Goal: Task Accomplishment & Management: Manage account settings

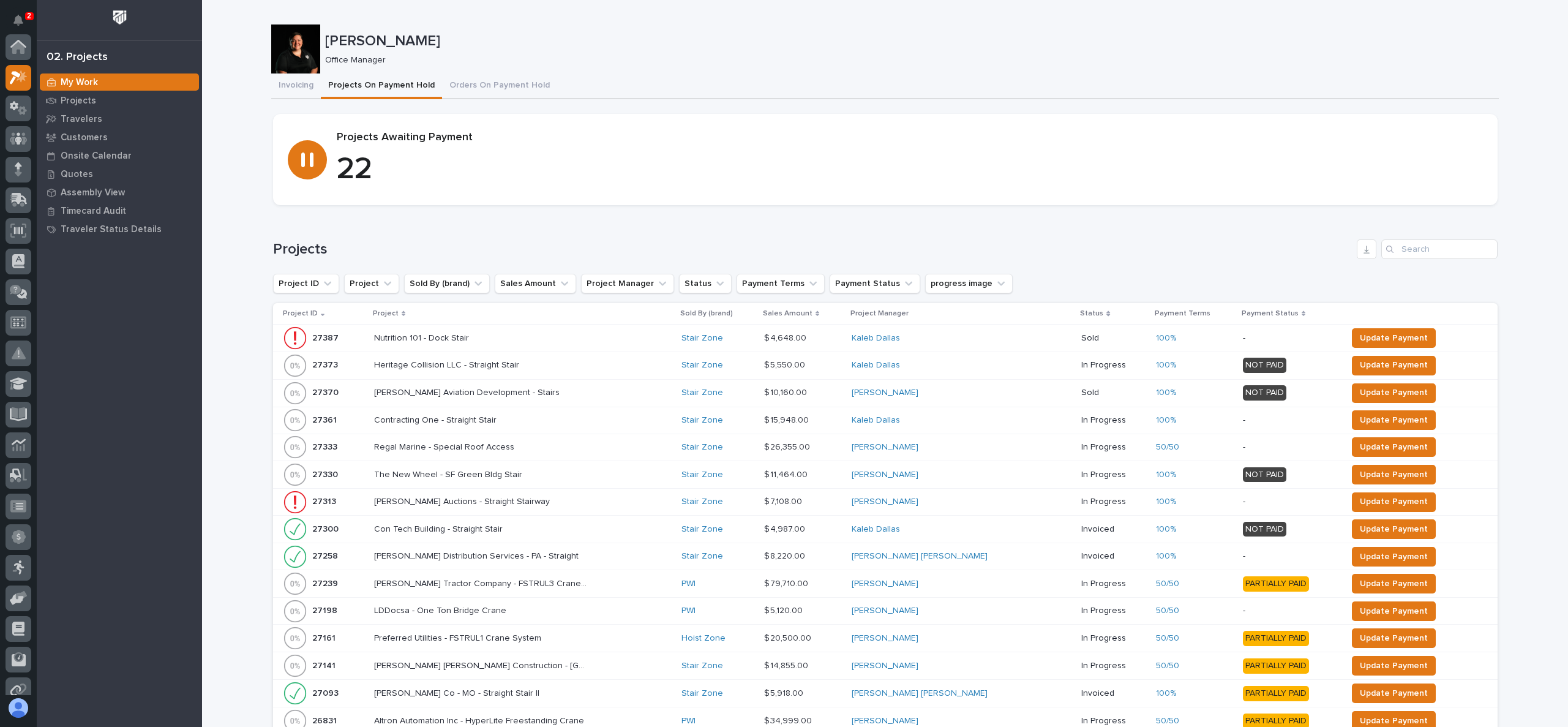
scroll to position [30, 0]
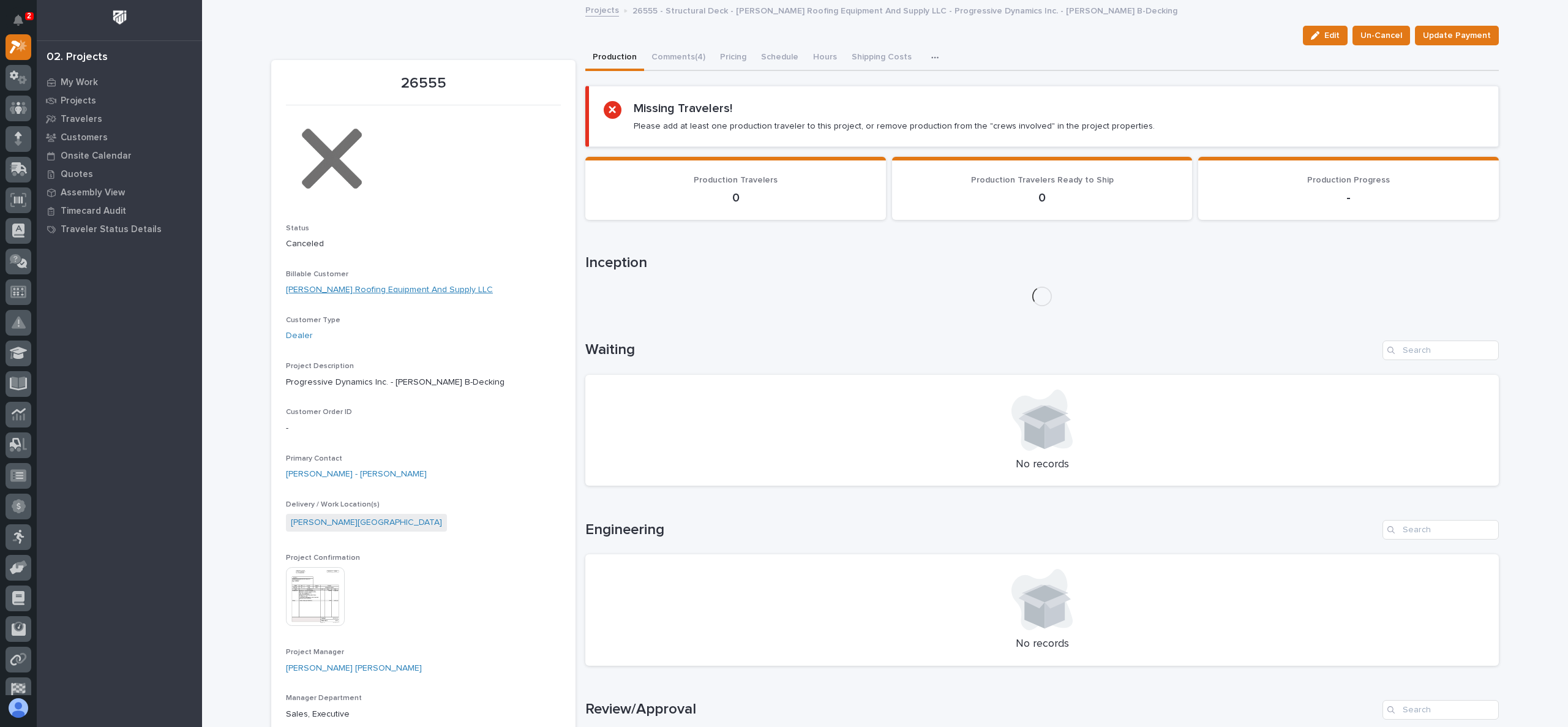
click at [368, 283] on link "Garza Roofing Equipment And Supply LLC" at bounding box center [389, 290] width 207 height 13
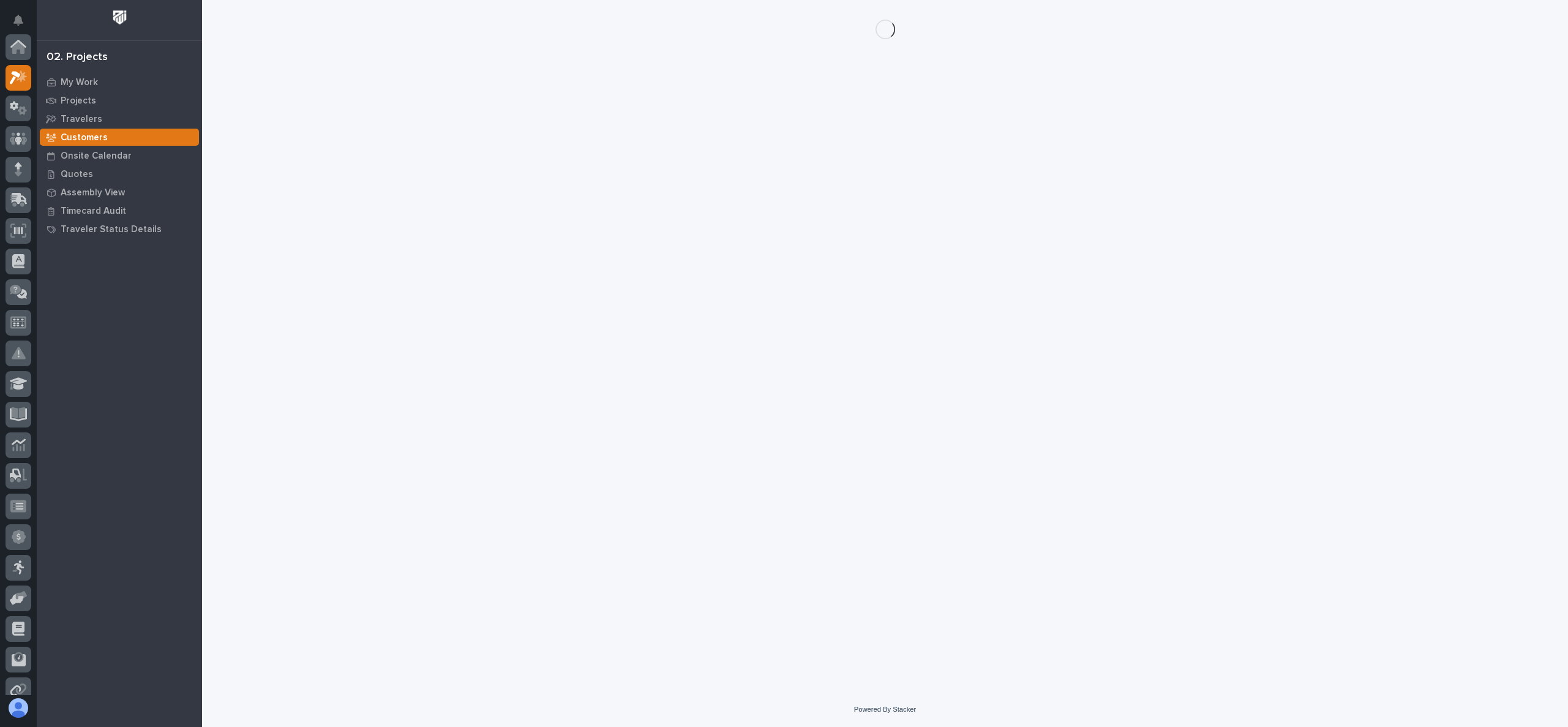
scroll to position [30, 0]
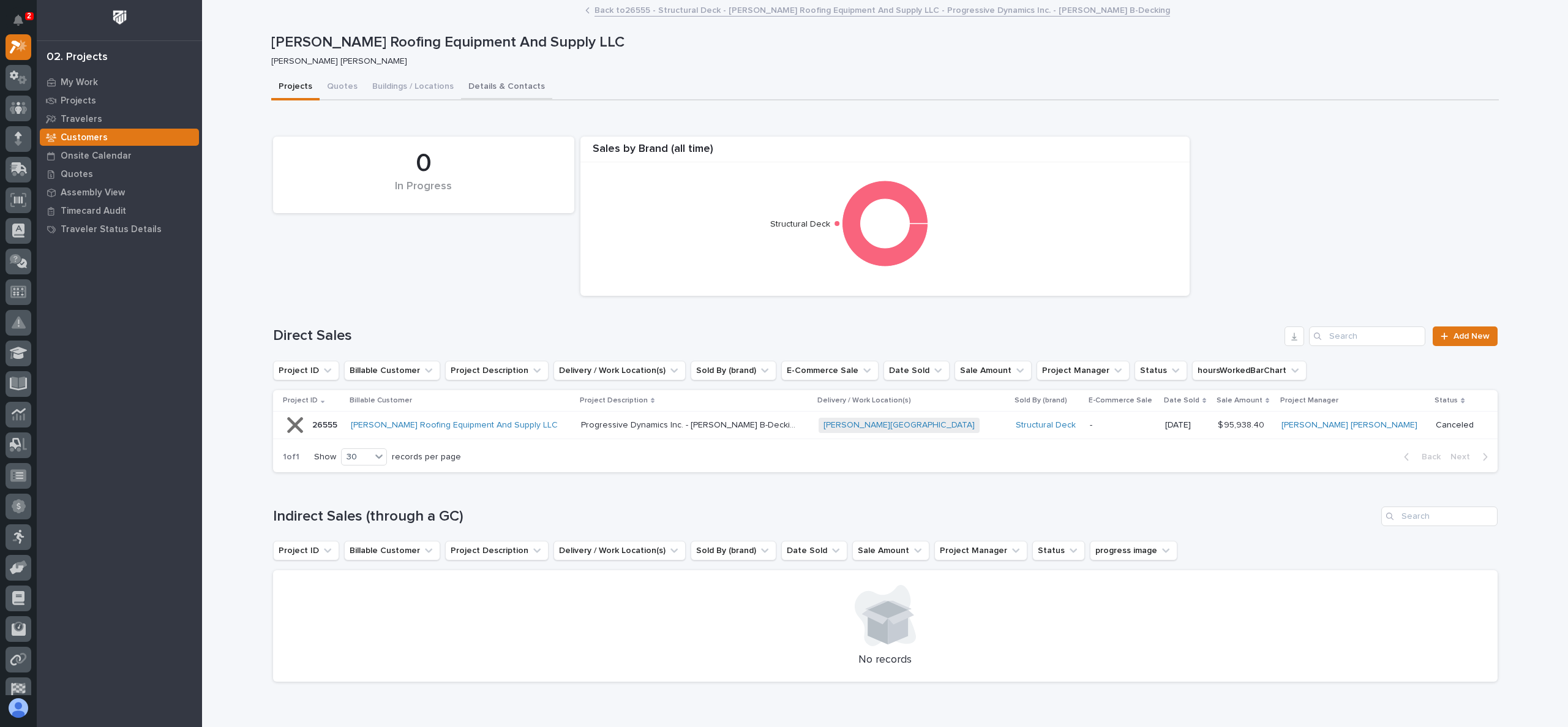
click at [500, 84] on button "Details & Contacts" at bounding box center [507, 88] width 92 height 26
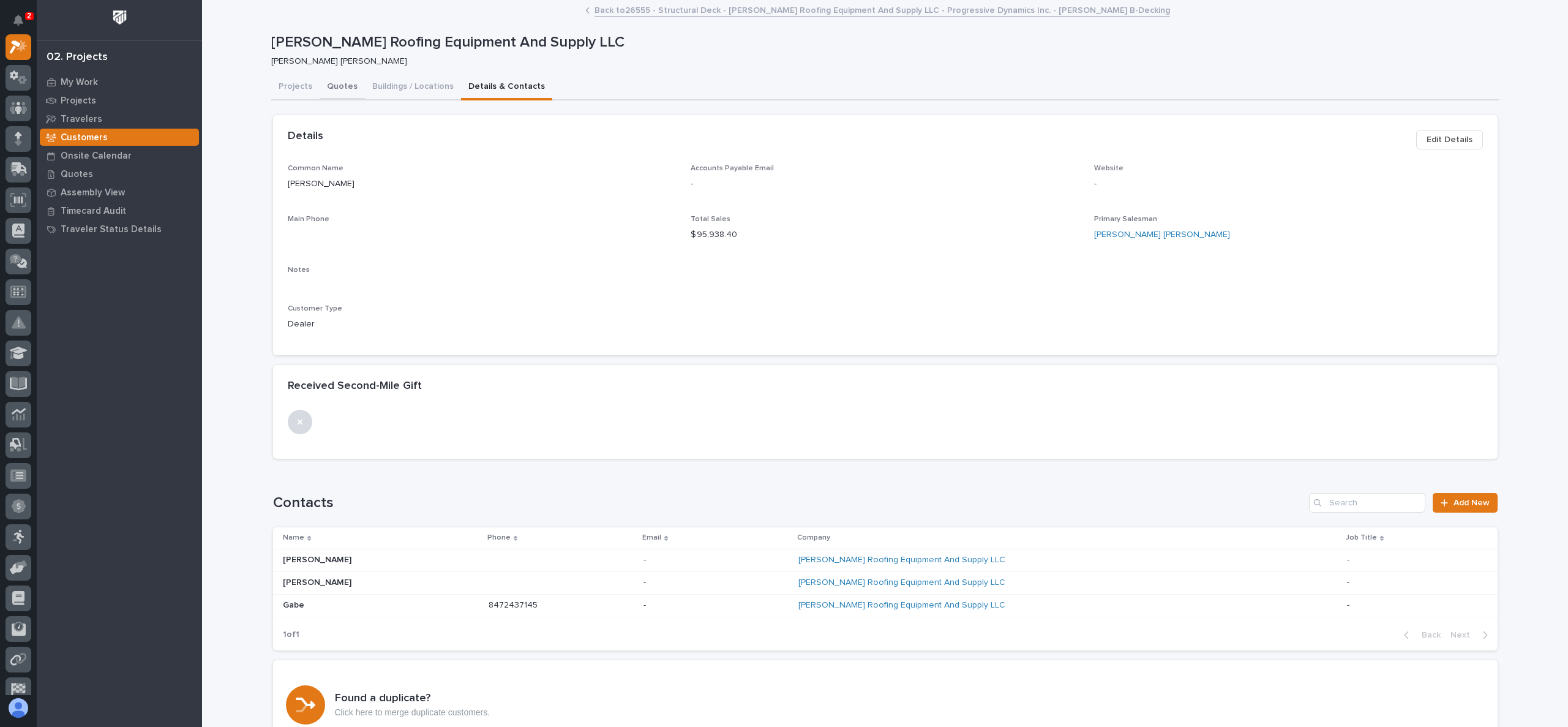
click at [331, 83] on button "Quotes" at bounding box center [342, 88] width 45 height 26
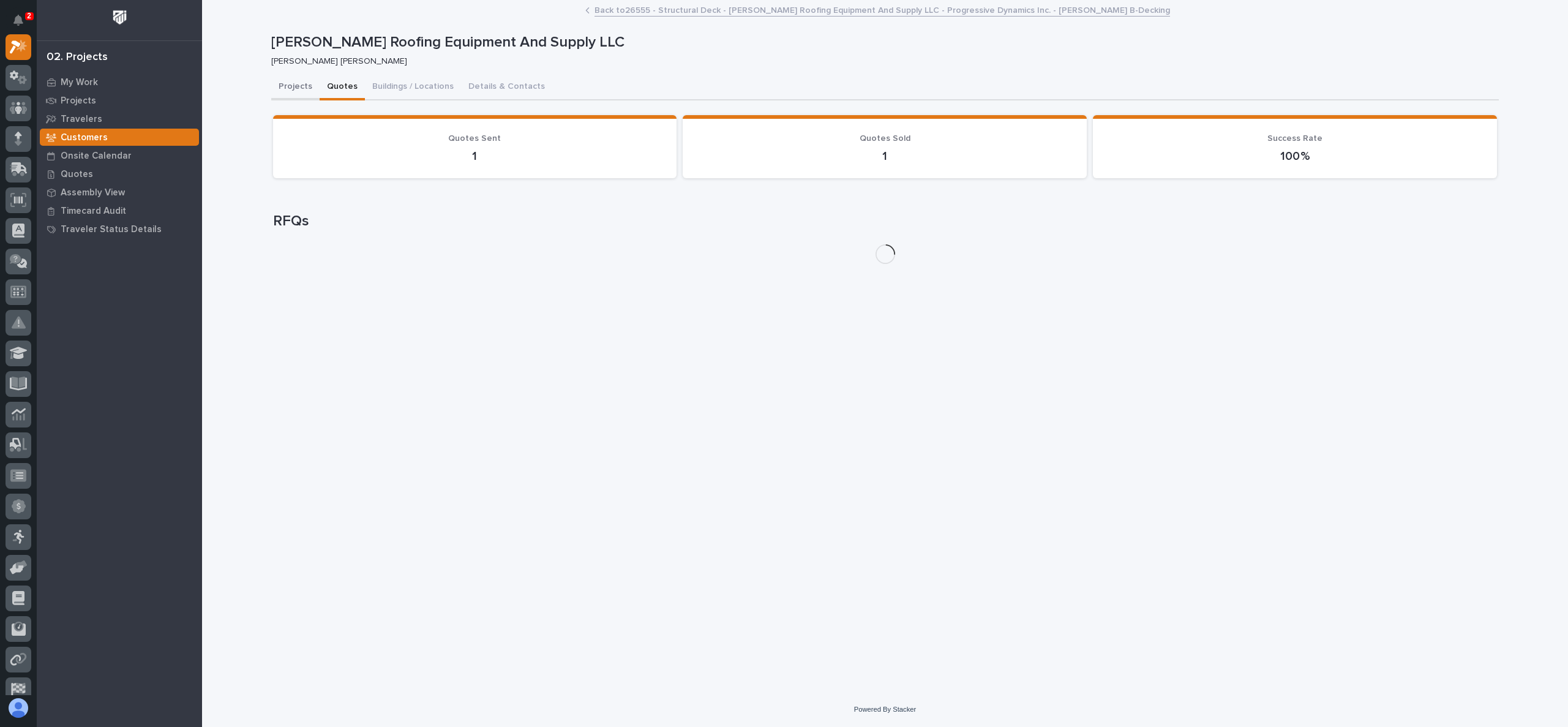
click at [283, 93] on button "Projects" at bounding box center [295, 88] width 48 height 26
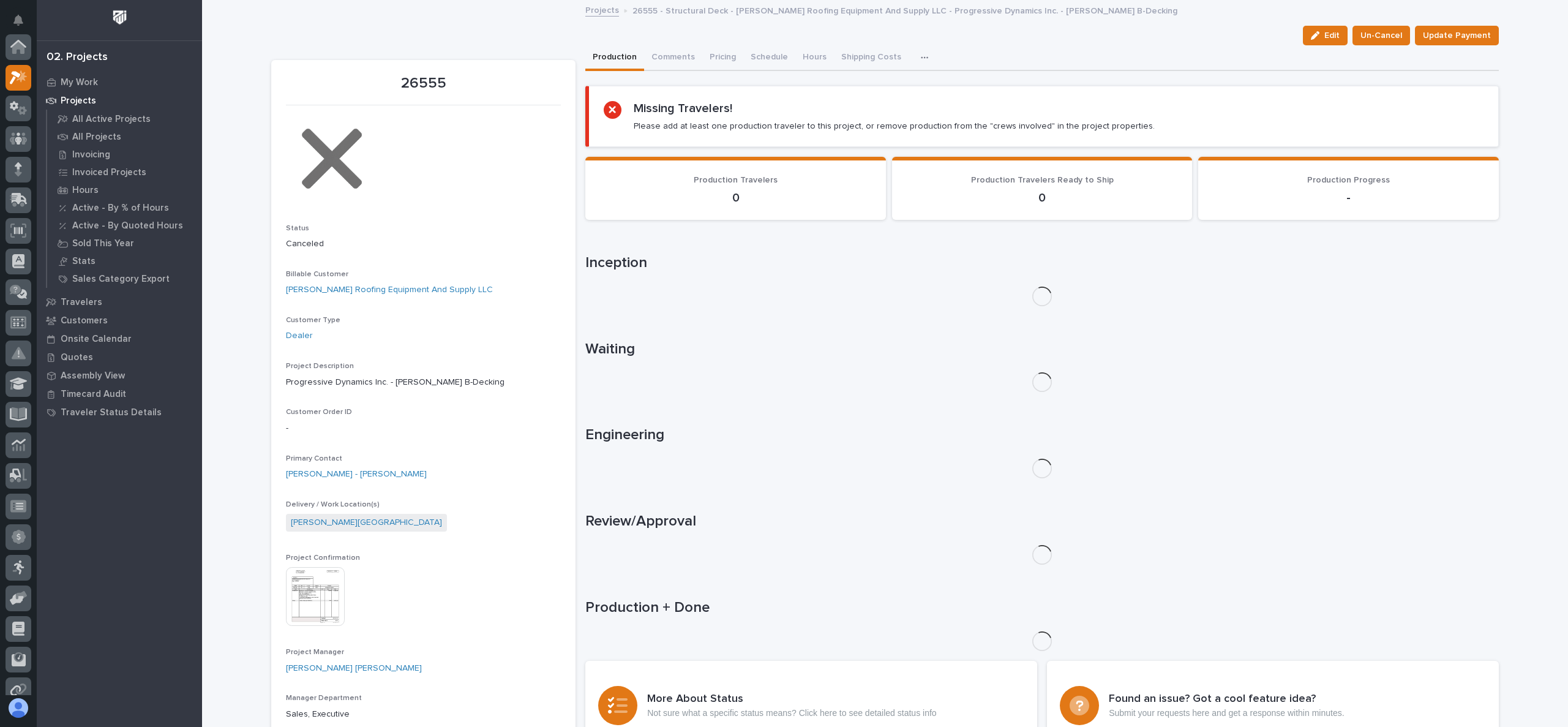
scroll to position [30, 0]
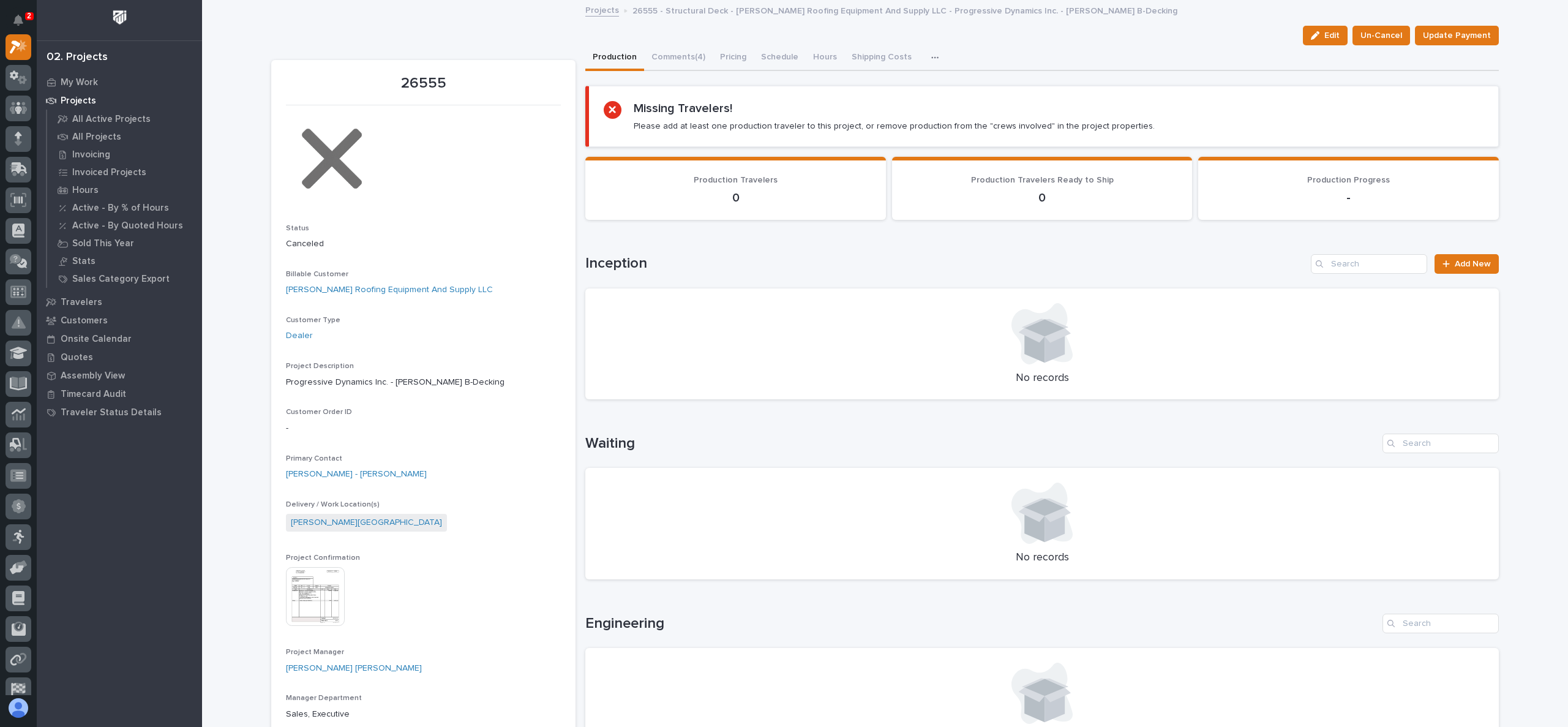
click at [598, 6] on link "Projects" at bounding box center [602, 9] width 34 height 14
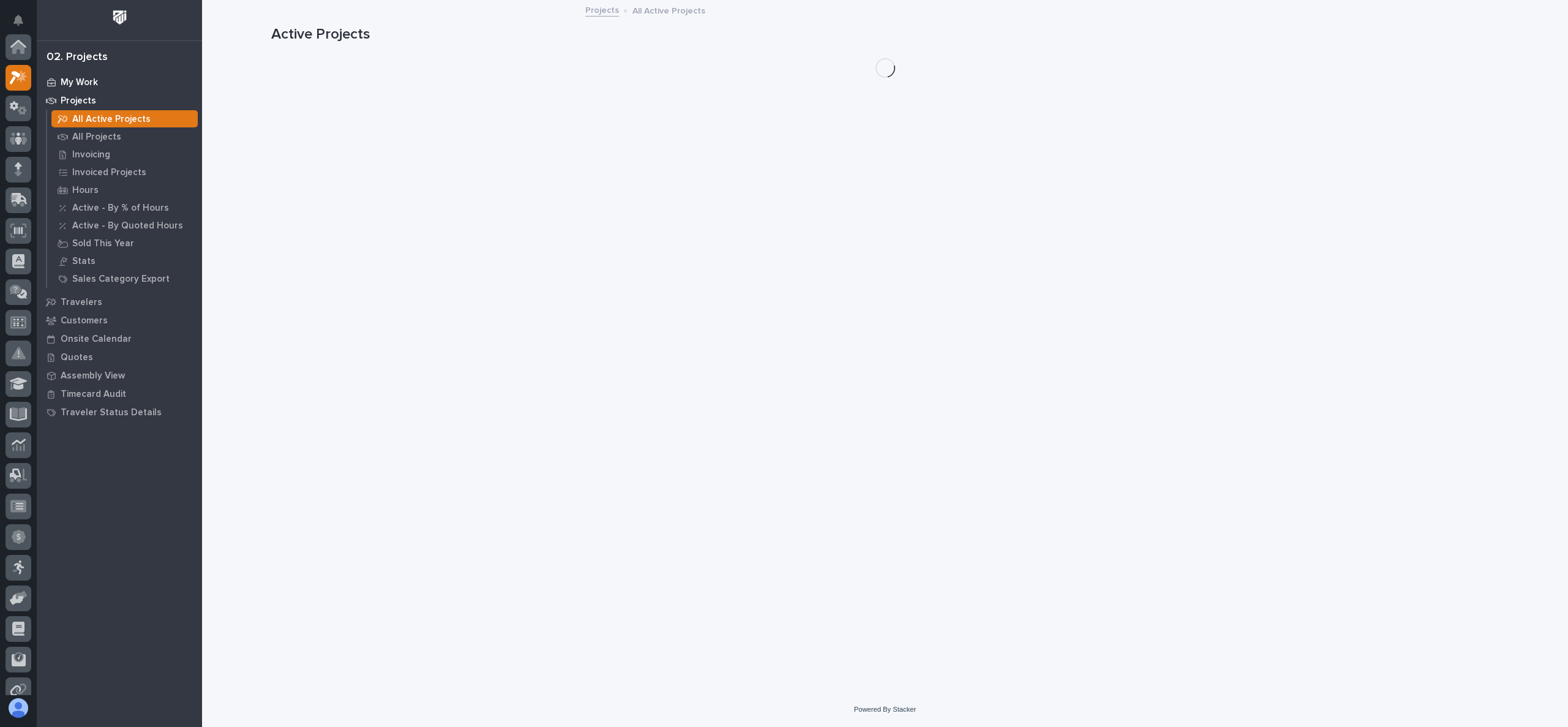
scroll to position [30, 0]
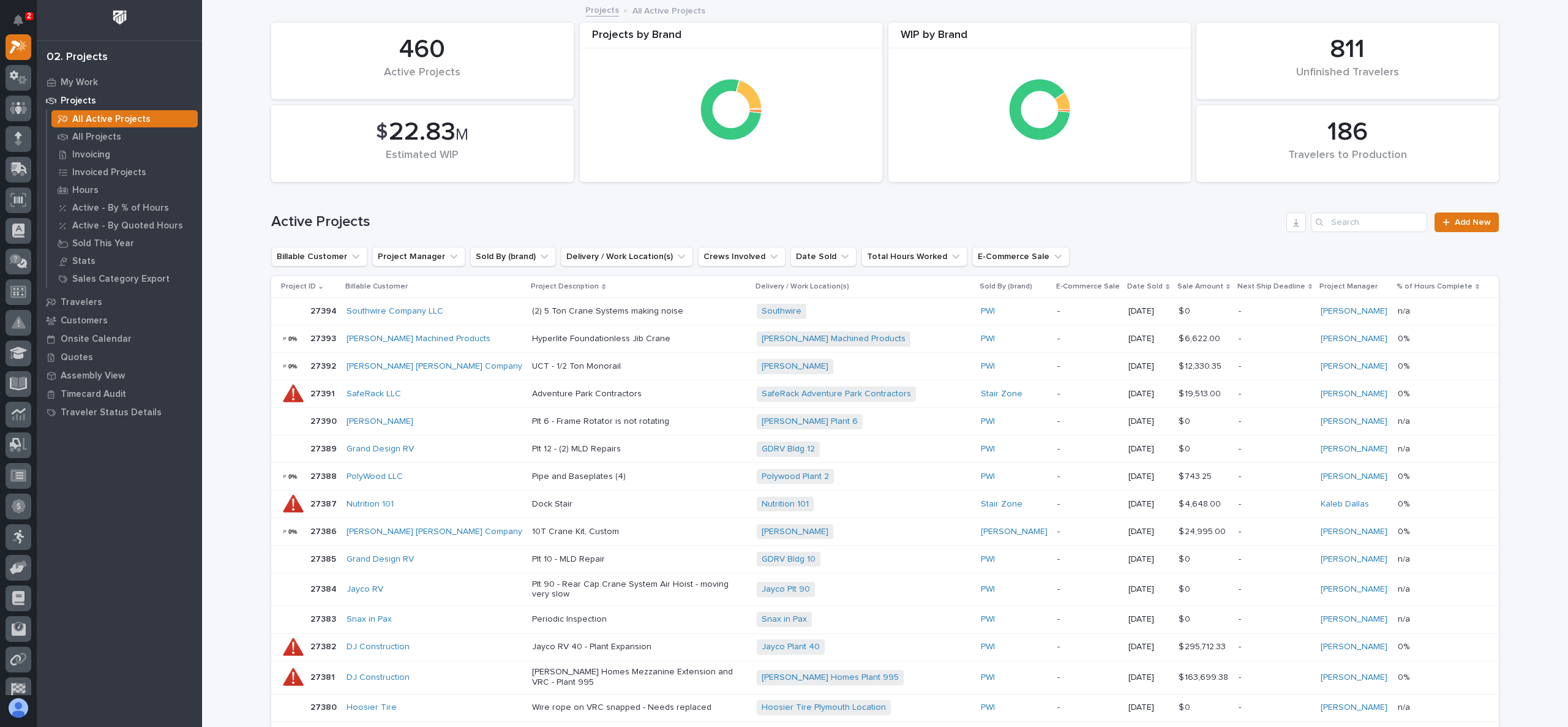
click at [221, 33] on div "Loading... Saving… Loading... Saving… 186 Travelers to Production 460 Active Pr…" at bounding box center [885, 639] width 1366 height 1276
click at [229, 50] on div "Loading... Saving… Loading... Saving… 186 Travelers to Production 460 Active Pr…" at bounding box center [885, 639] width 1366 height 1276
click at [246, 84] on div "Loading... Saving… Loading... Saving… 186 Travelers to Production 460 Active Pr…" at bounding box center [885, 639] width 1366 height 1276
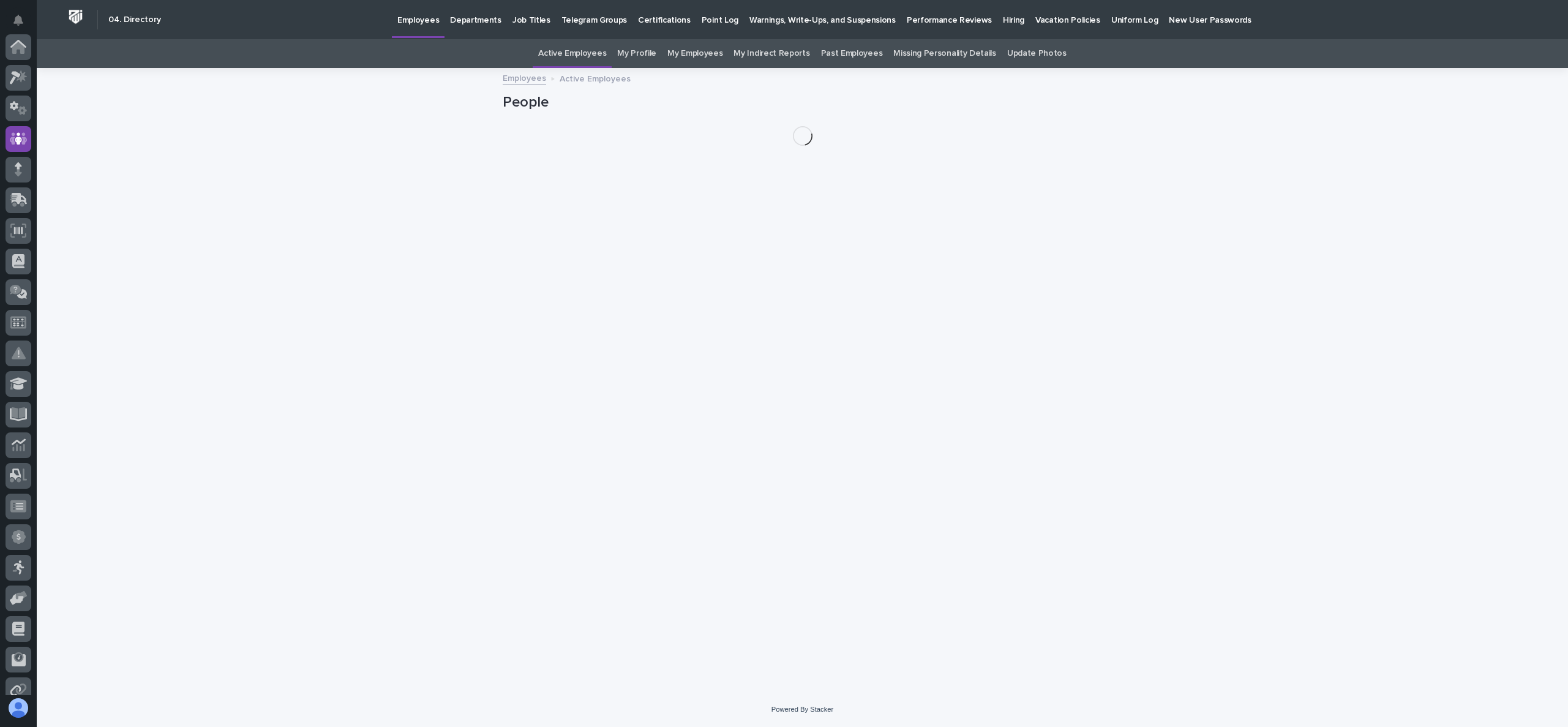
scroll to position [92, 0]
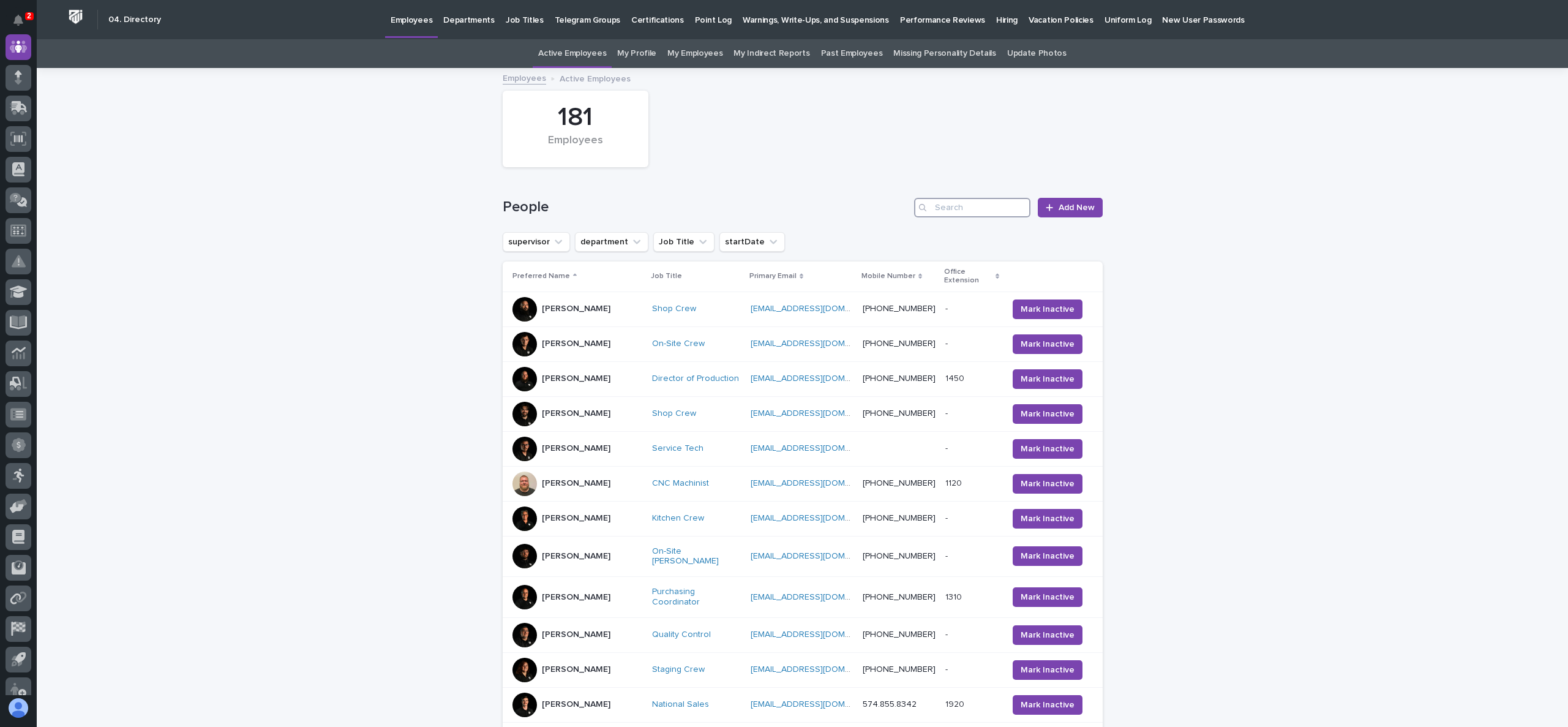
click at [988, 211] on input "Search" at bounding box center [972, 207] width 116 height 19
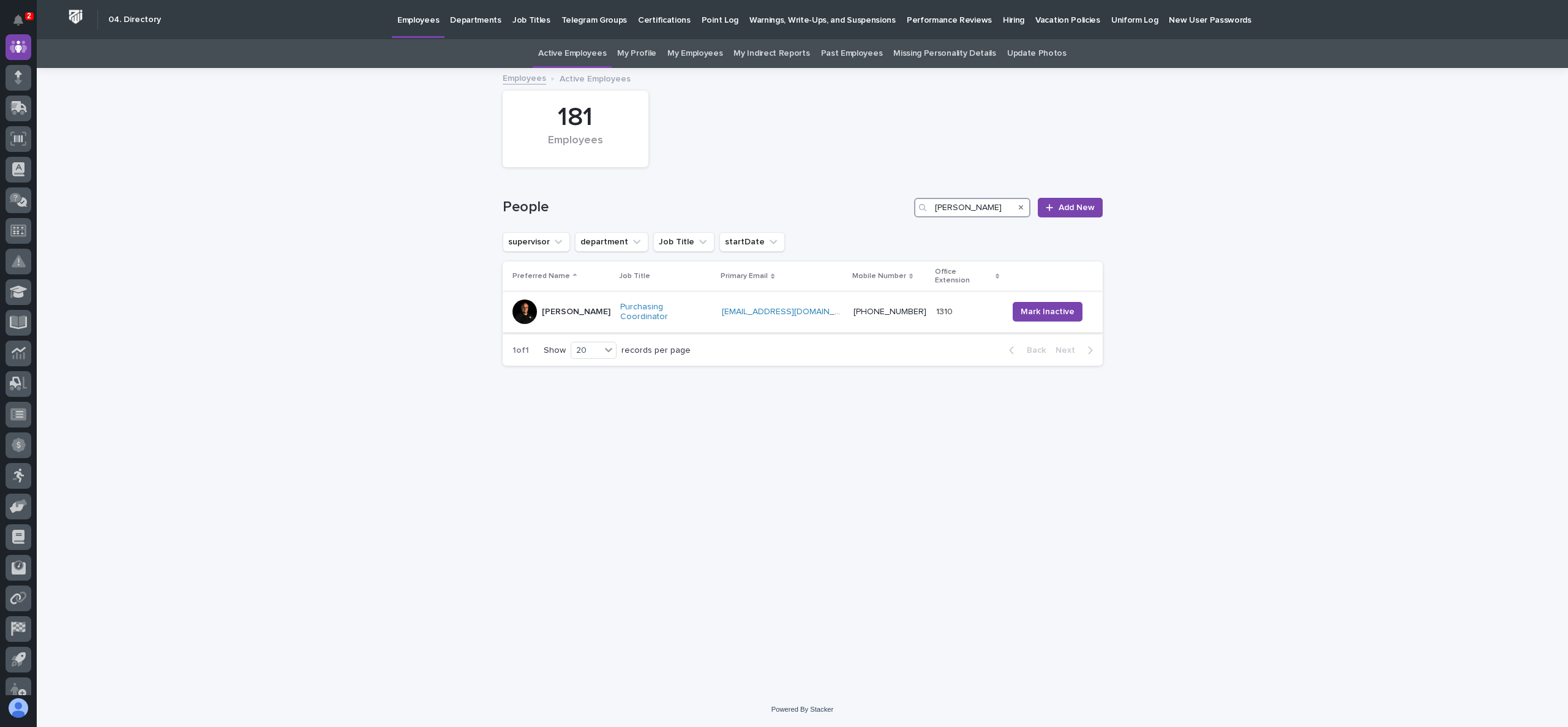
type input "arlyn"
click at [571, 307] on p "Arlyn Miller" at bounding box center [576, 312] width 68 height 10
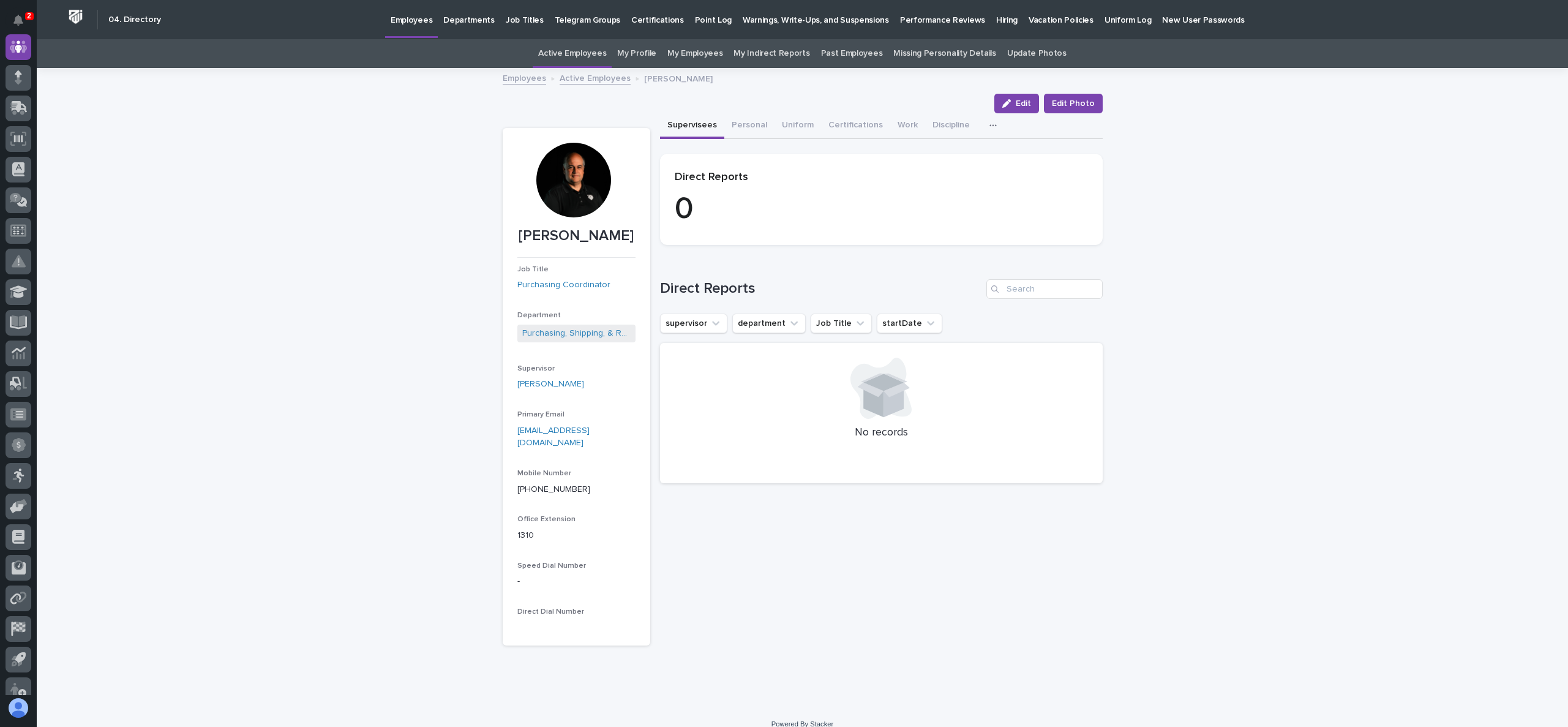
click at [277, 294] on div "Loading... Saving… Loading... Saving… Arlyn Miller Edit Edit Photo Edit Edit Ph…" at bounding box center [802, 388] width 1531 height 638
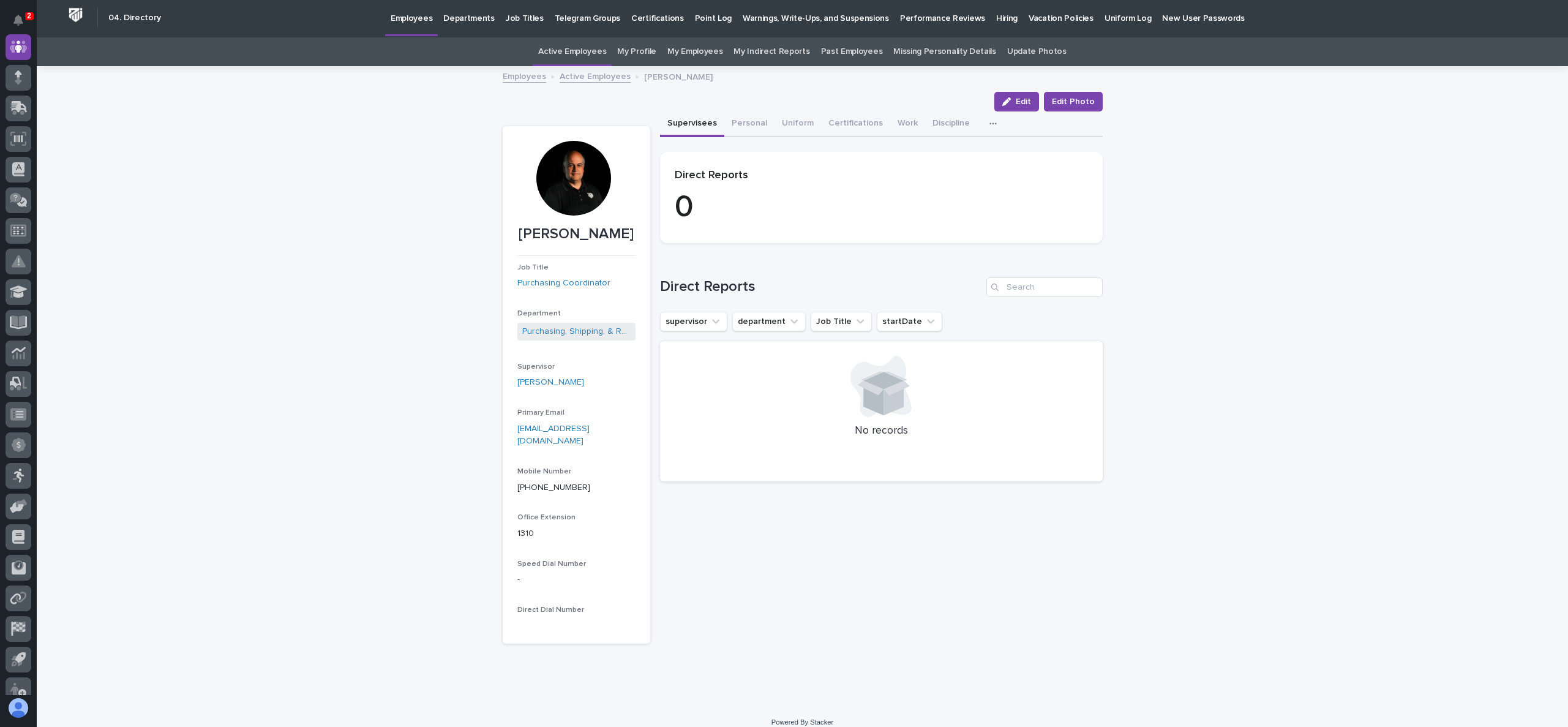
click at [83, 14] on img at bounding box center [75, 14] width 22 height 22
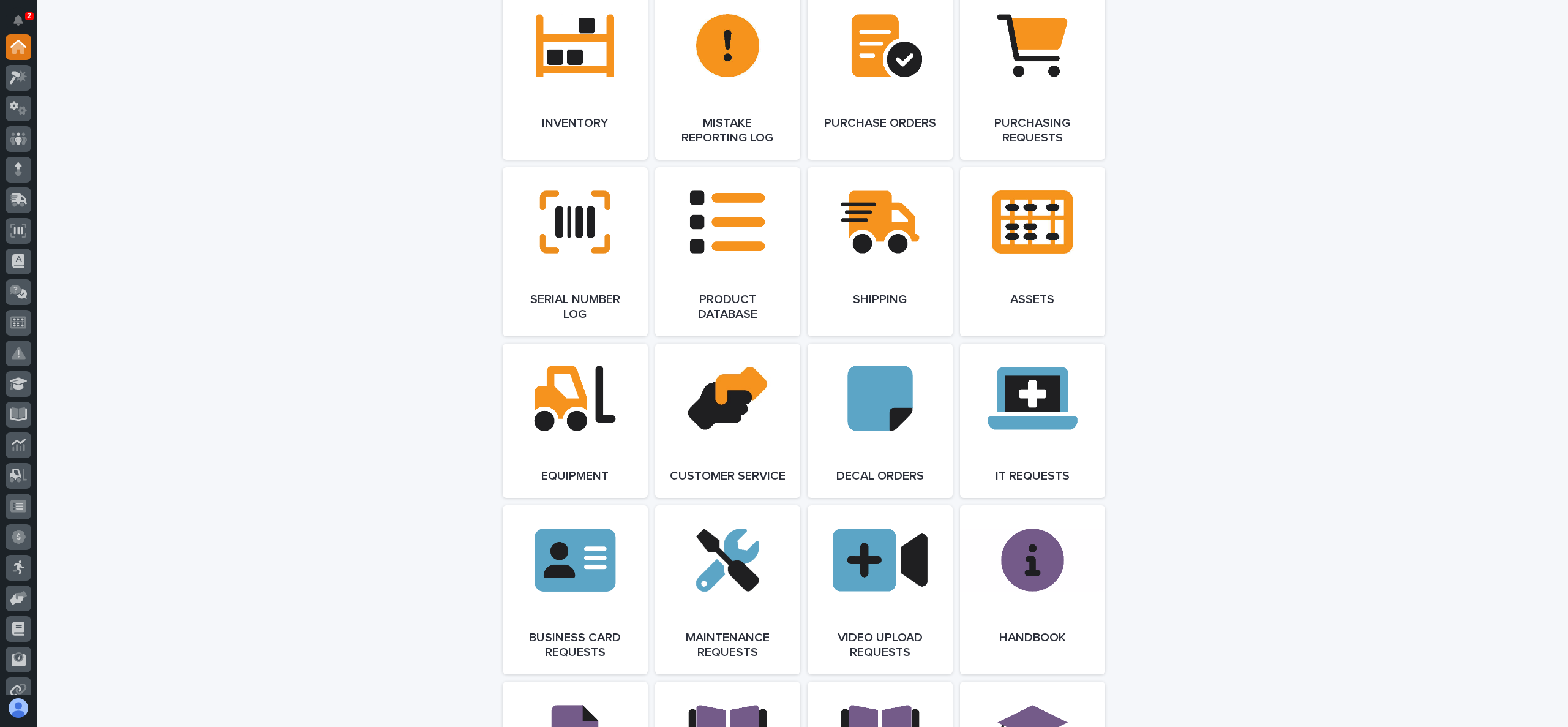
scroll to position [1470, 0]
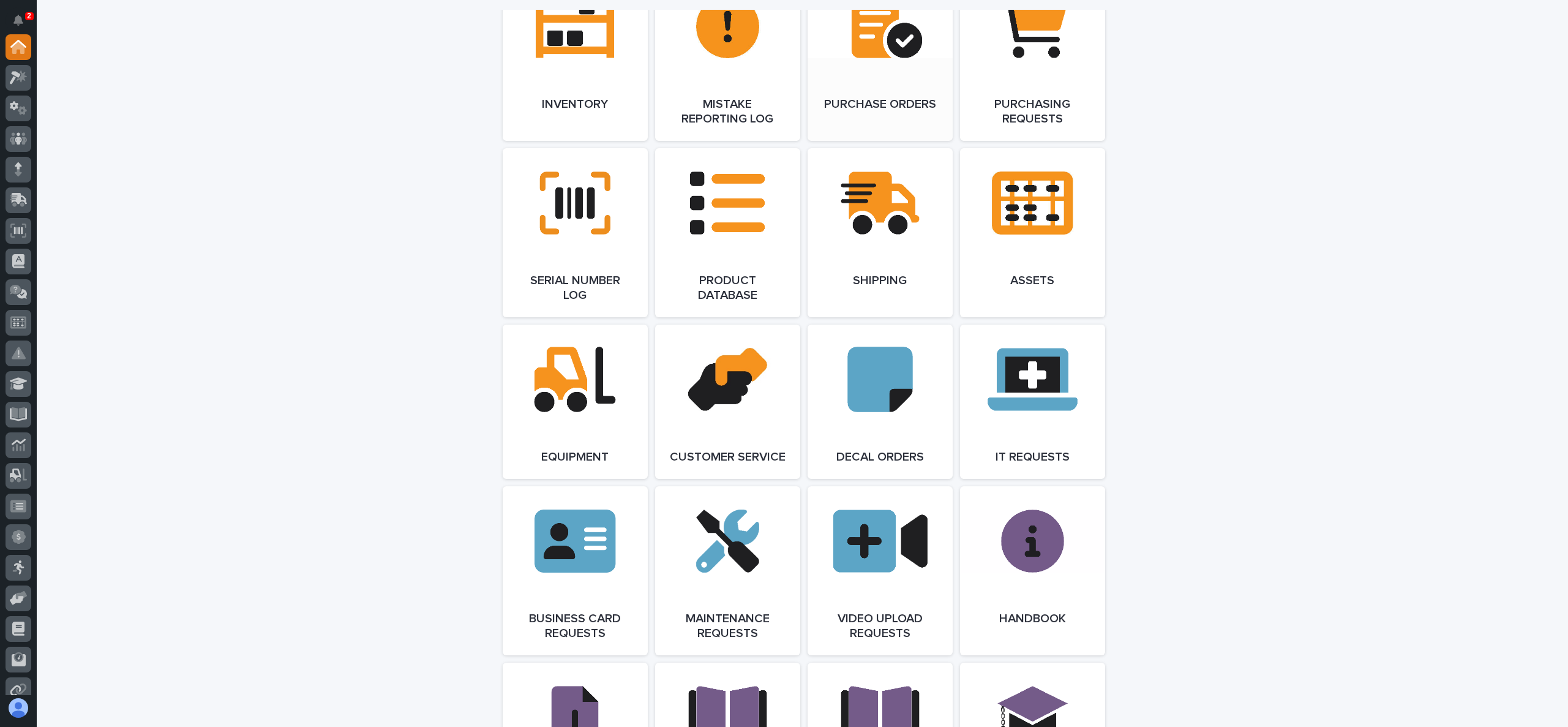
click at [900, 67] on link "Open Link" at bounding box center [880, 56] width 145 height 169
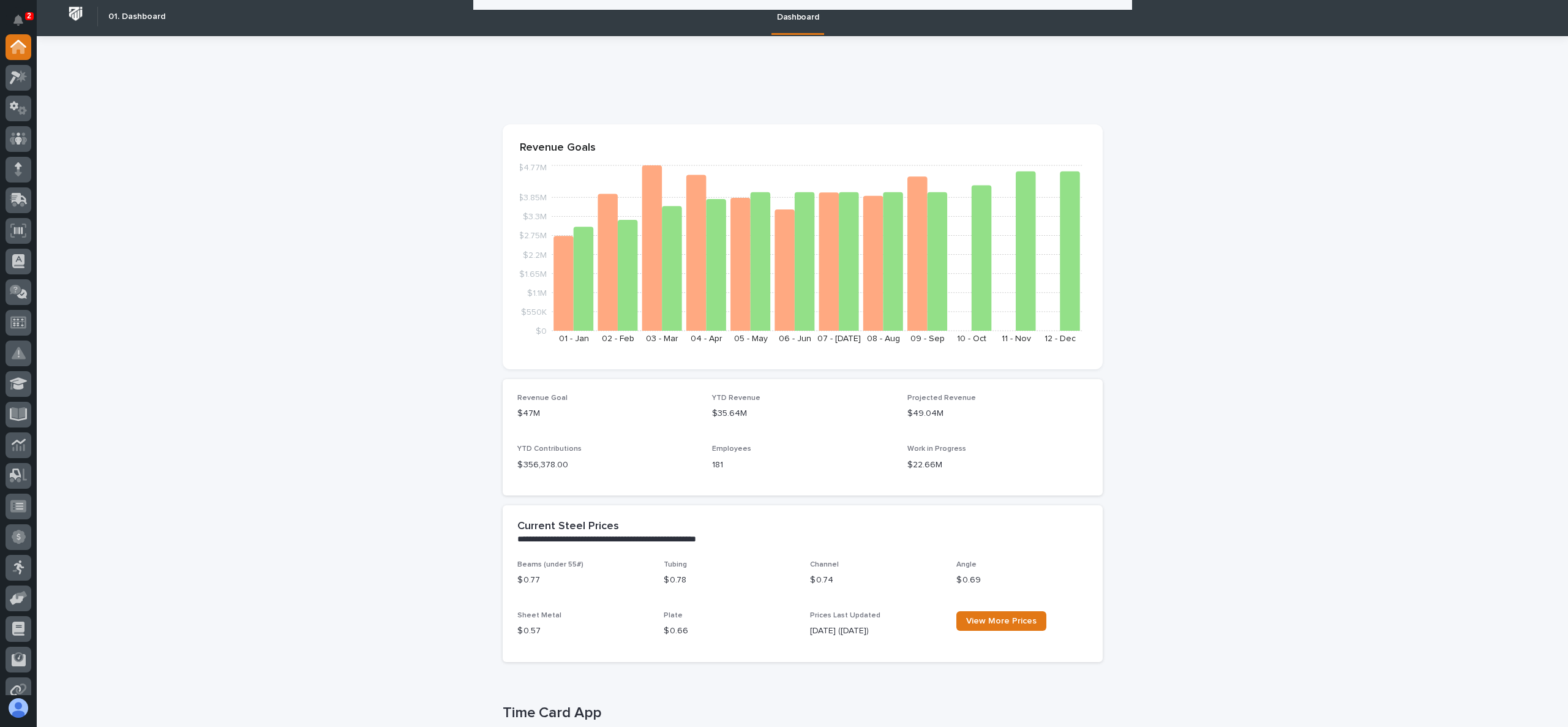
scroll to position [0, 0]
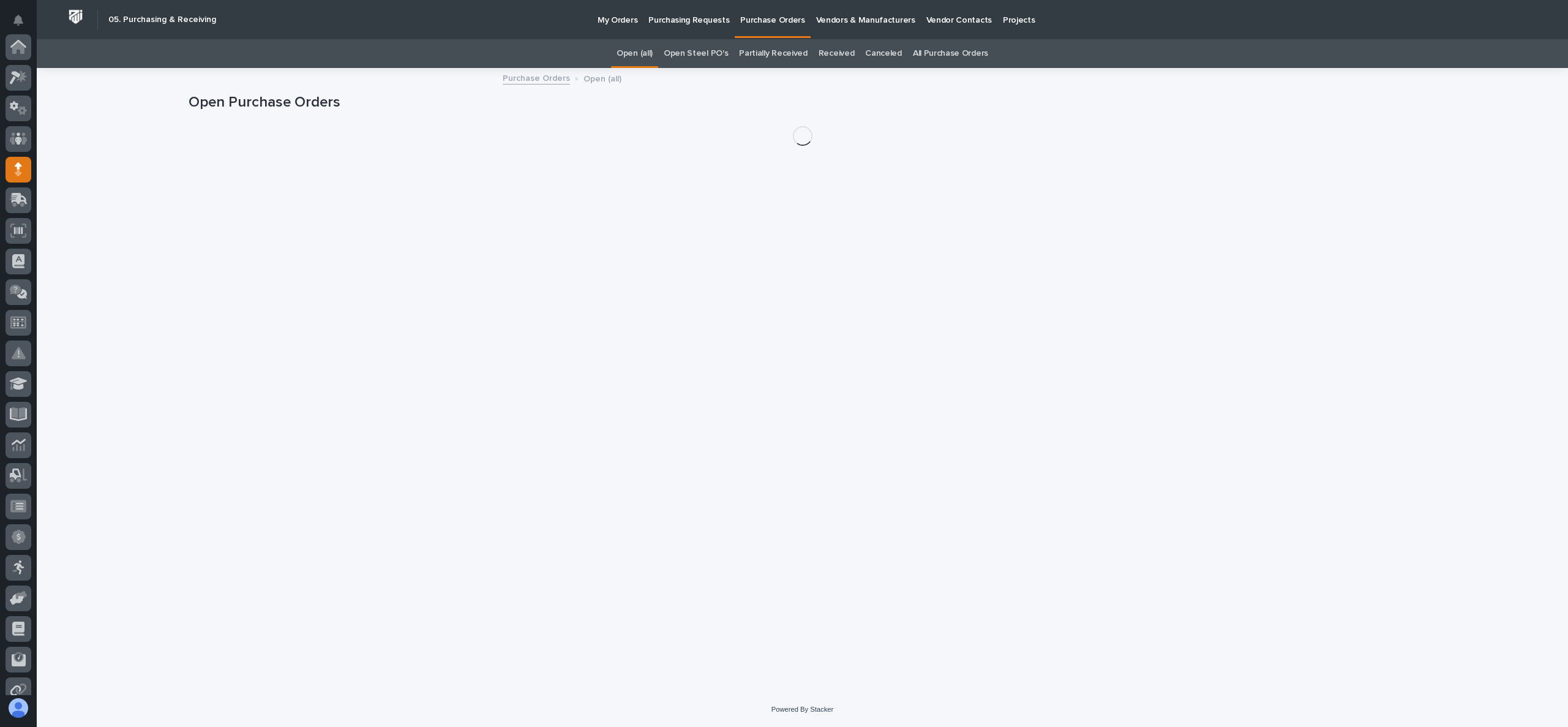
scroll to position [123, 0]
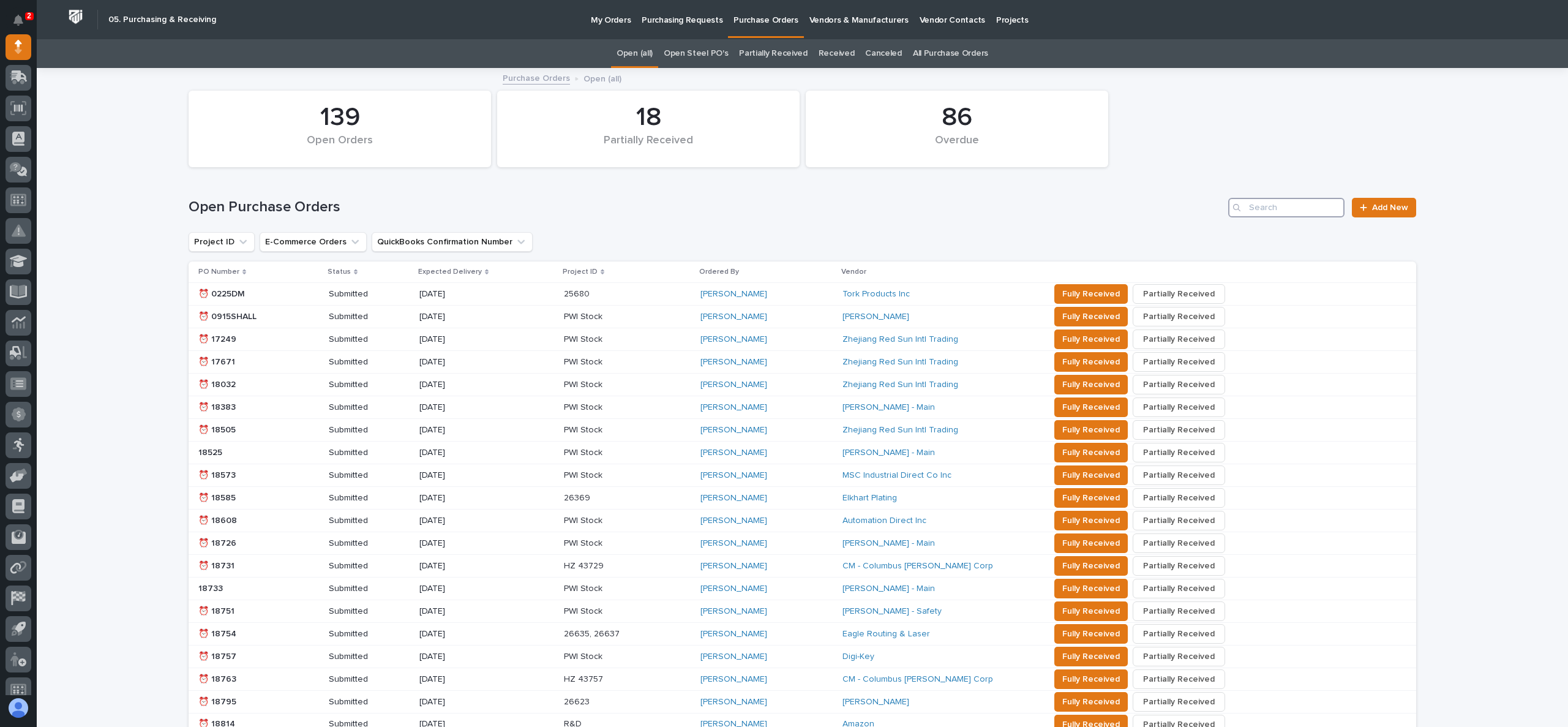
click at [1294, 205] on input "Search" at bounding box center [1286, 207] width 116 height 19
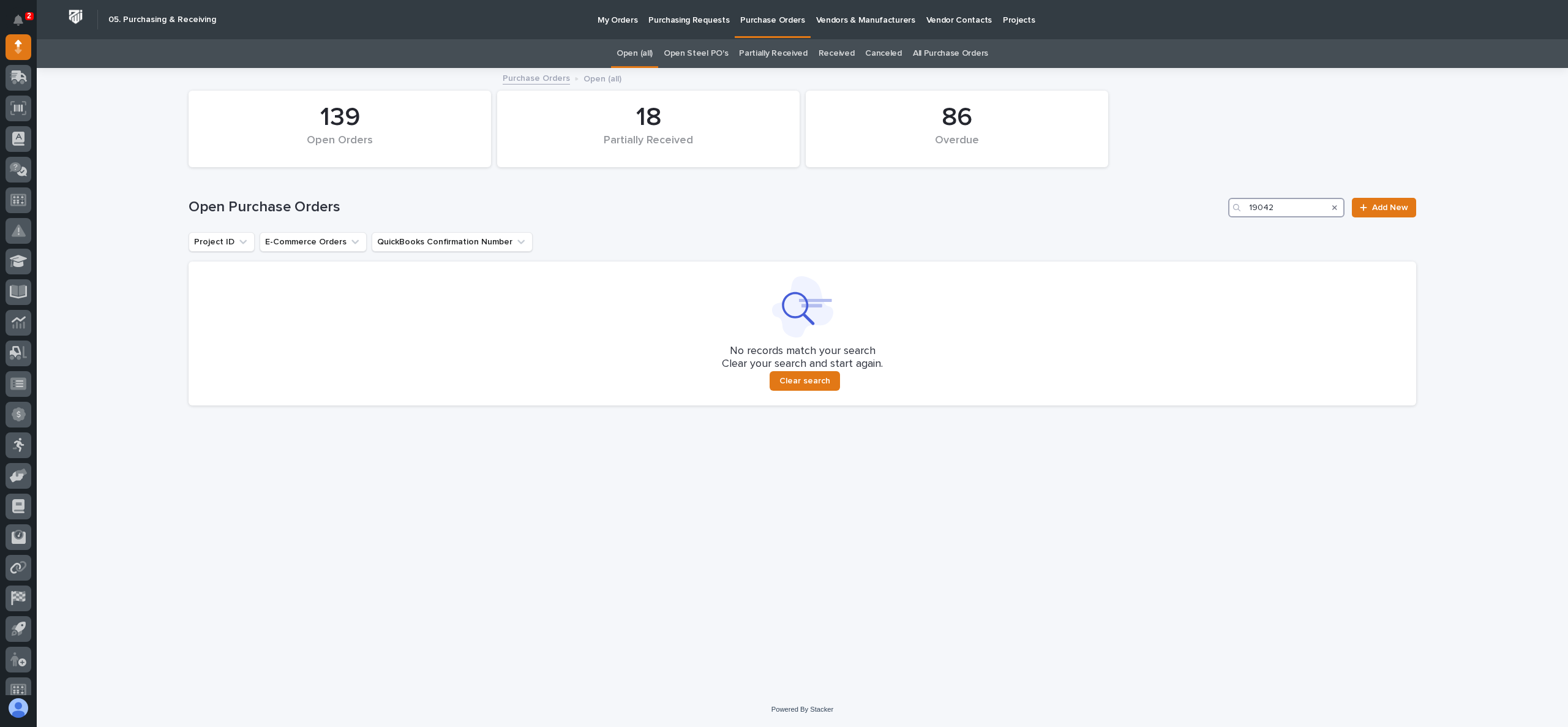
type input "19042"
click at [957, 48] on link "All Purchase Orders" at bounding box center [950, 53] width 75 height 29
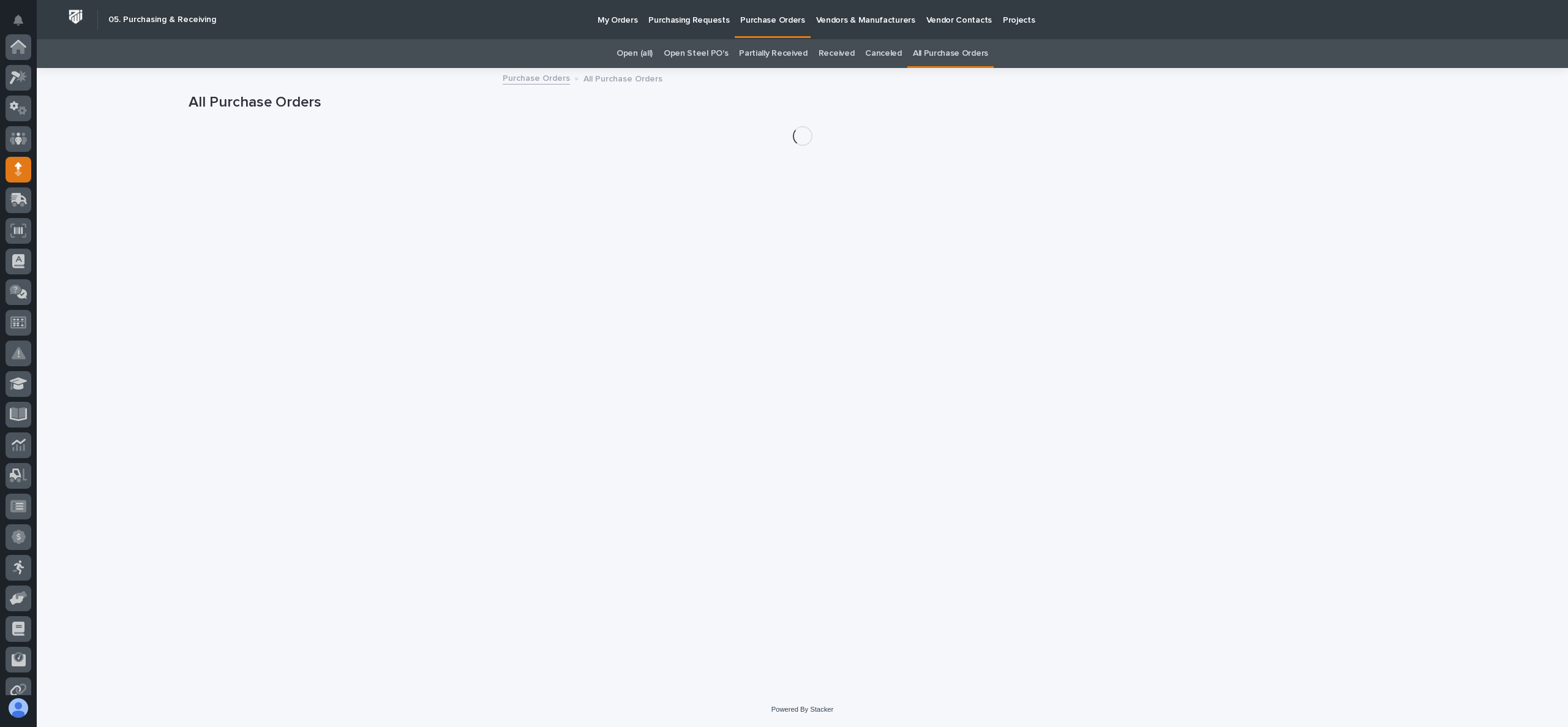
scroll to position [123, 0]
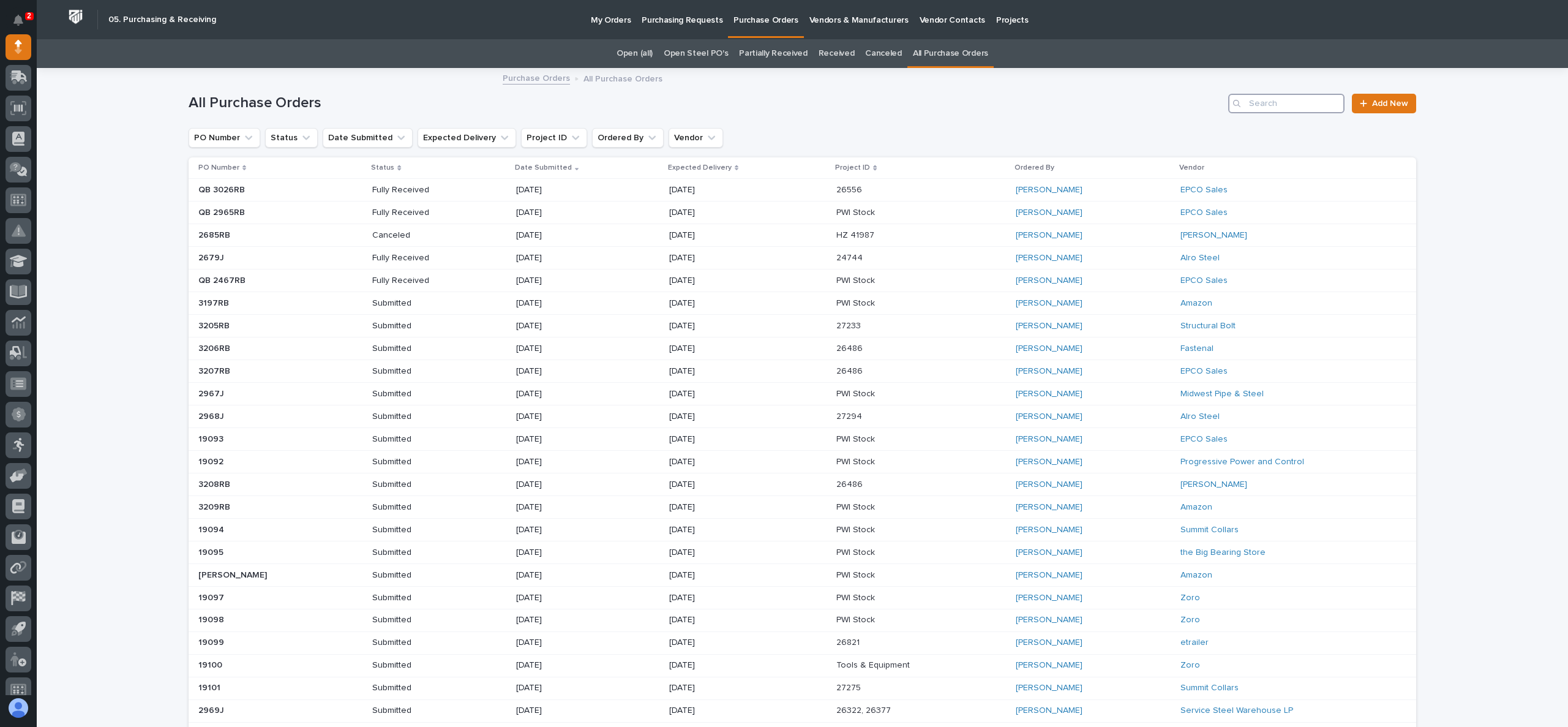
click at [1278, 104] on input "Search" at bounding box center [1286, 103] width 116 height 19
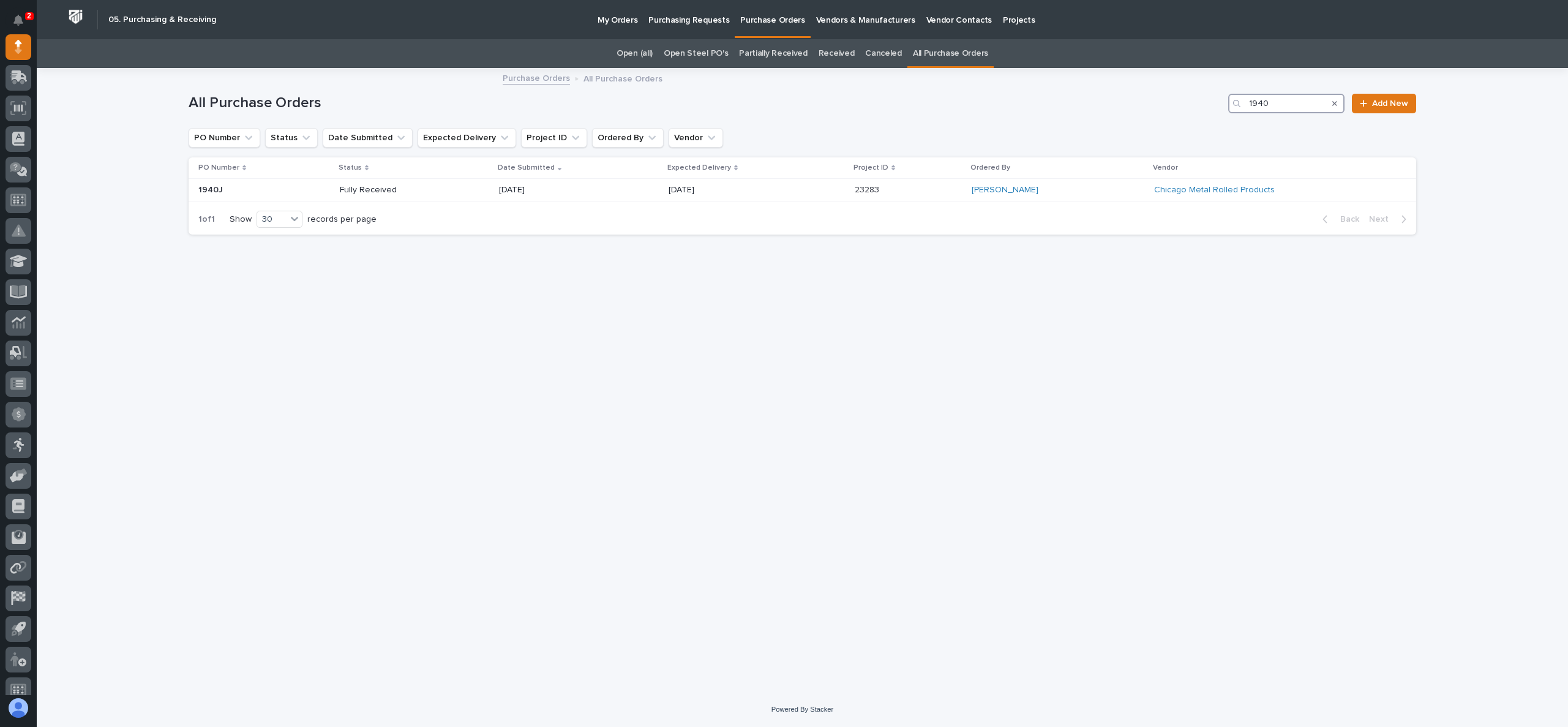
drag, startPoint x: 1277, startPoint y: 103, endPoint x: 1216, endPoint y: 95, distance: 61.5
click at [1216, 95] on div "All Purchase Orders 1940 Add New" at bounding box center [802, 103] width 1228 height 19
type input "19042"
click at [212, 188] on p "19042" at bounding box center [212, 189] width 27 height 13
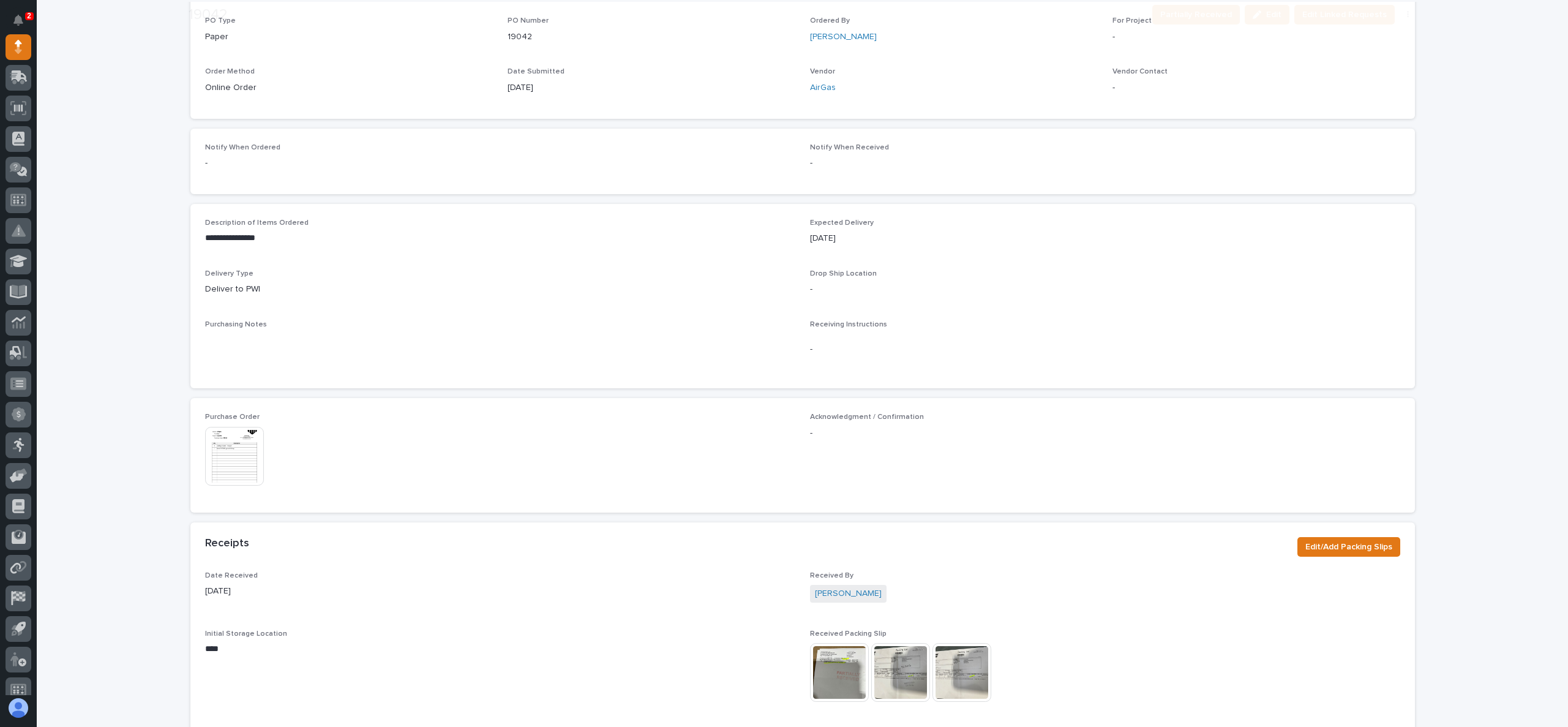
scroll to position [368, 0]
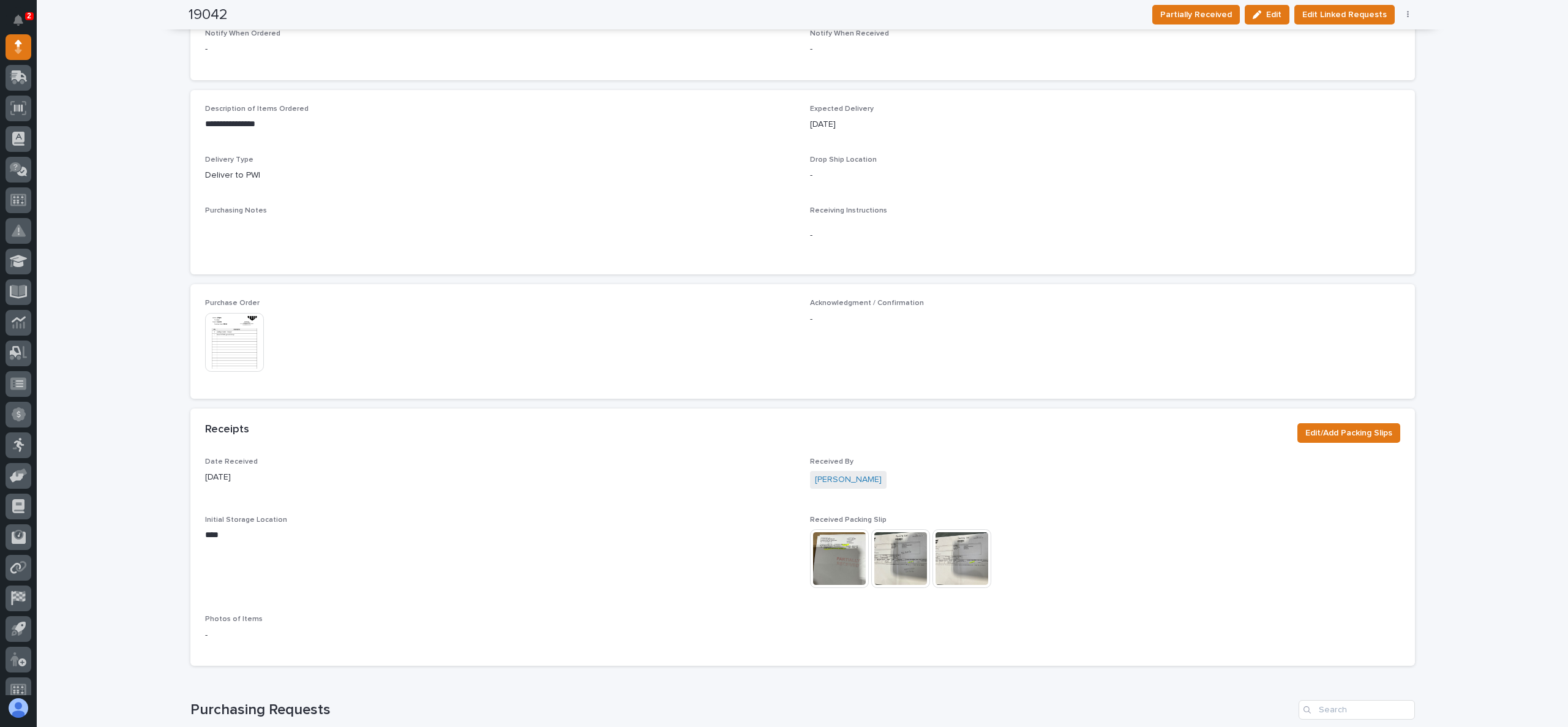
click at [827, 568] on img at bounding box center [840, 559] width 59 height 59
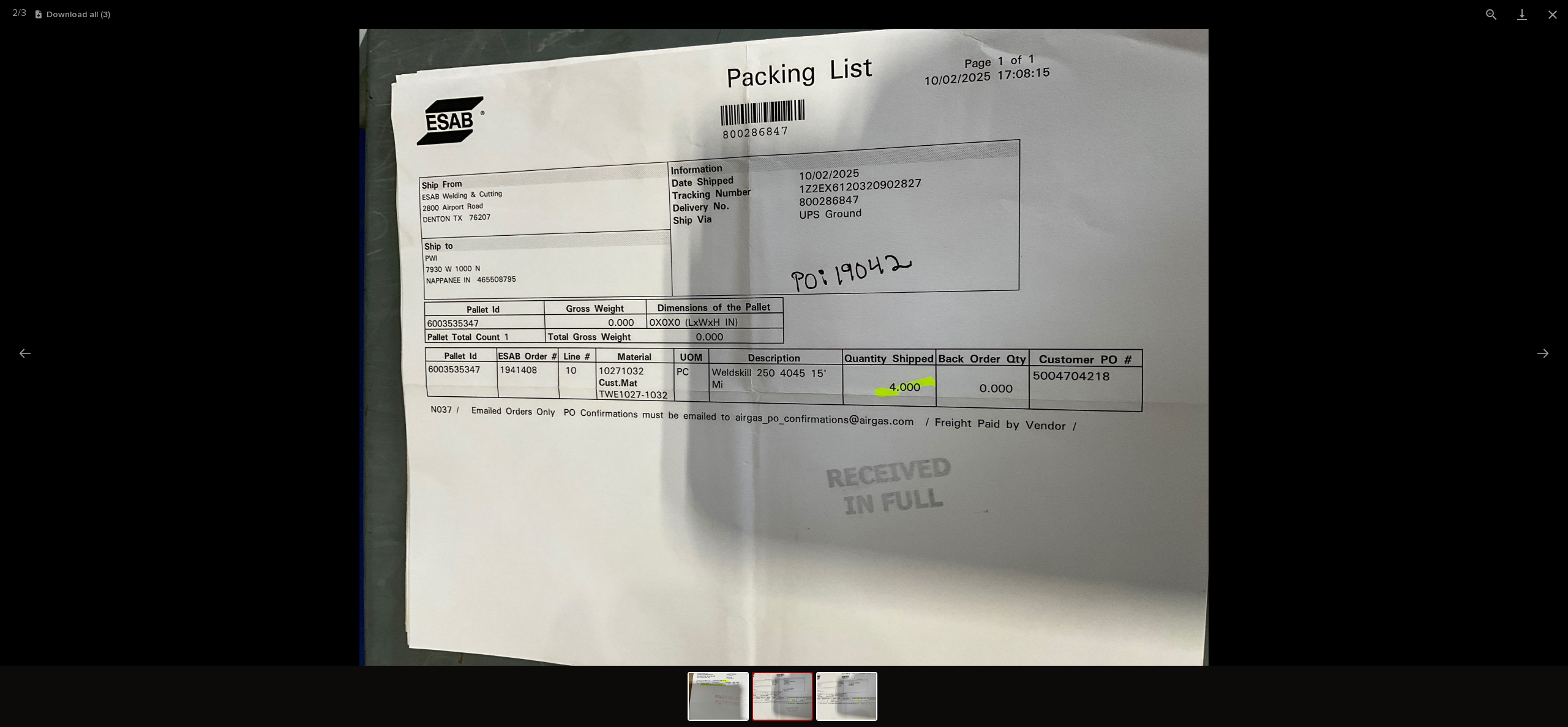
click at [197, 389] on picture at bounding box center [784, 347] width 1568 height 637
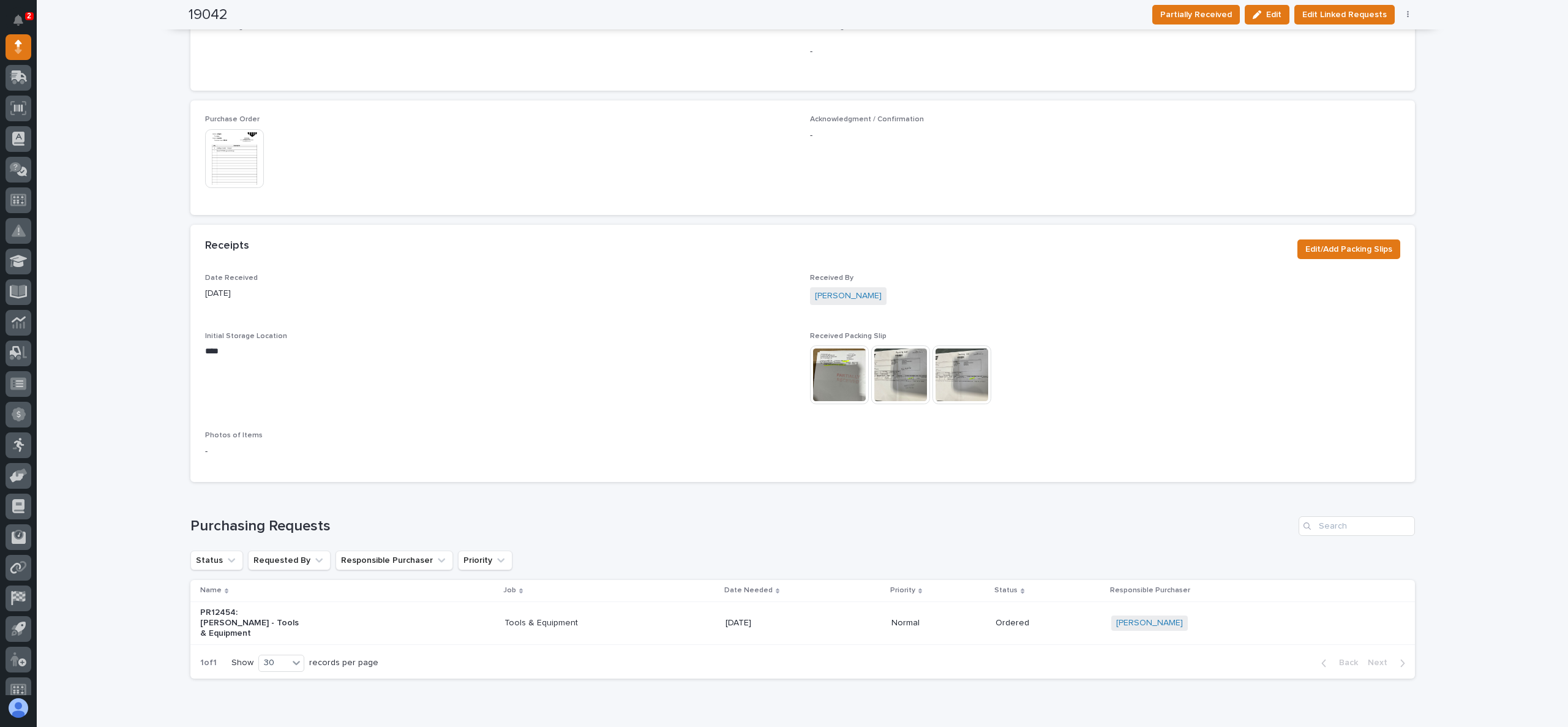
scroll to position [599, 0]
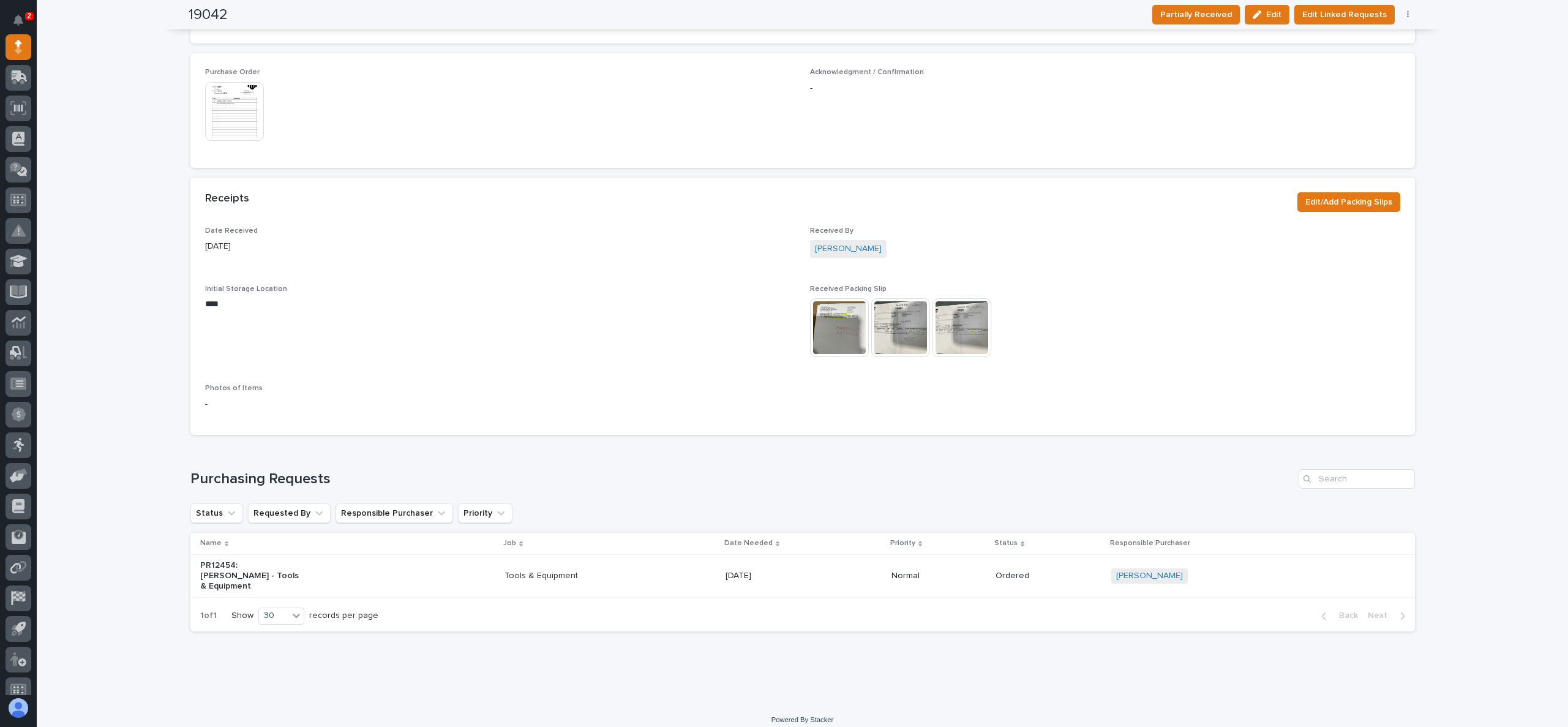
click at [830, 335] on img at bounding box center [840, 328] width 59 height 59
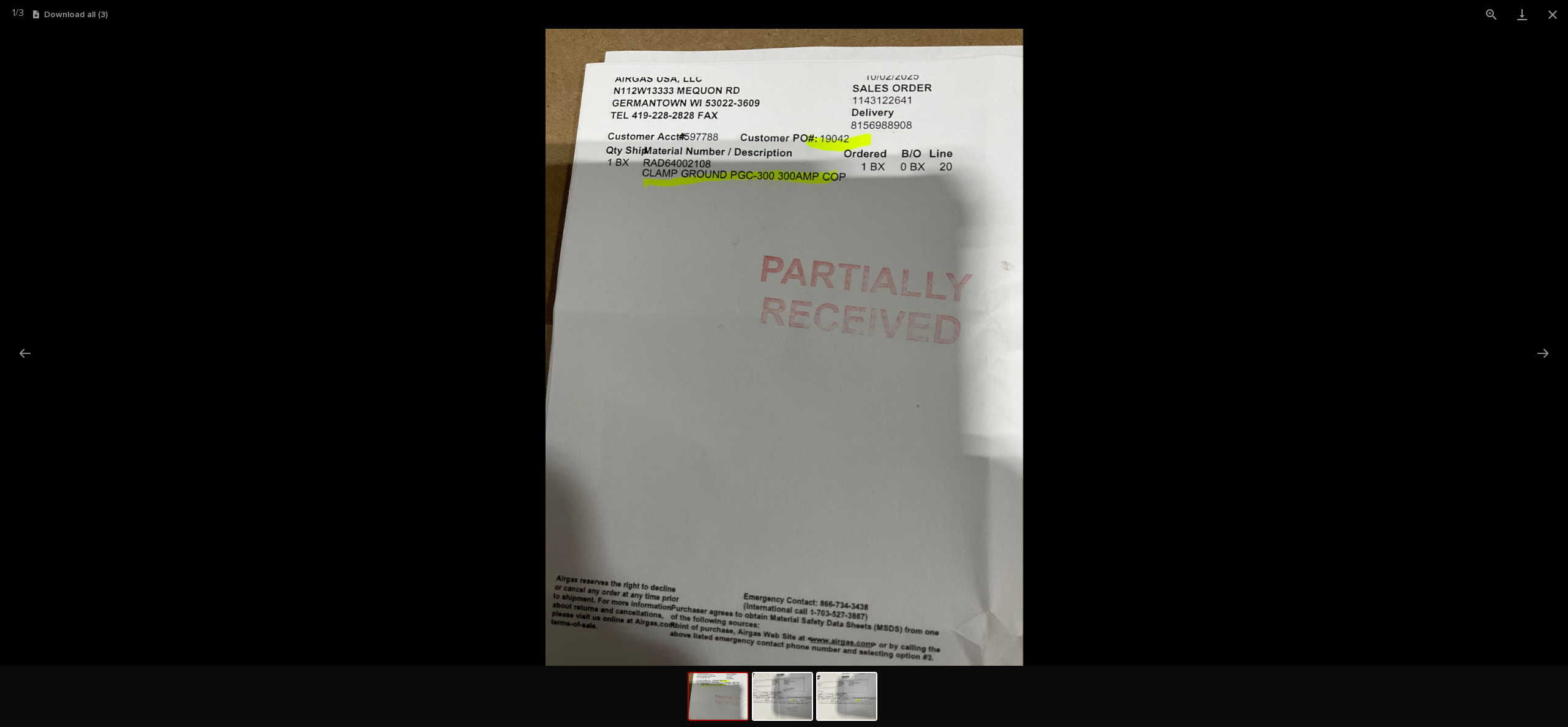
click at [1095, 333] on picture at bounding box center [784, 347] width 1568 height 637
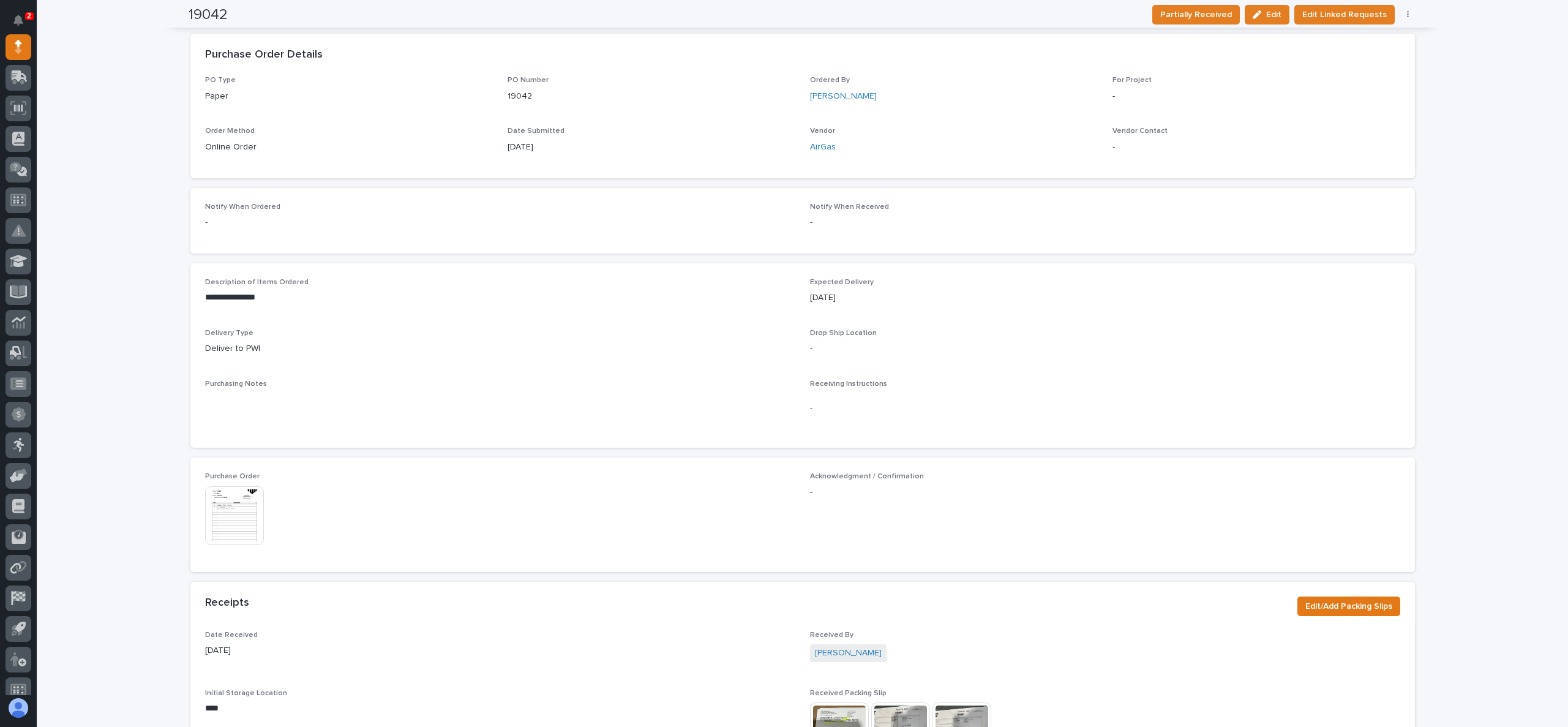
scroll to position [47, 0]
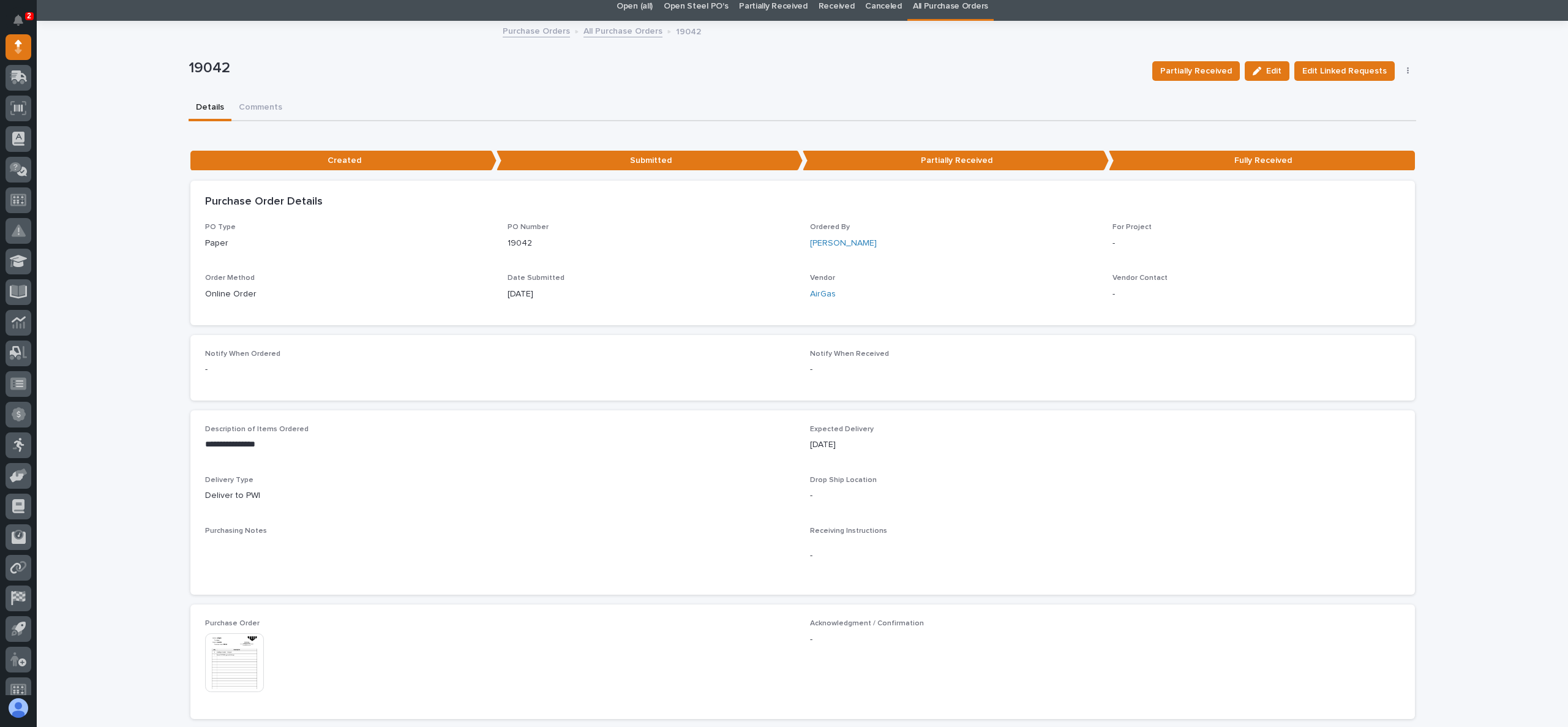
click at [238, 660] on img at bounding box center [235, 663] width 59 height 59
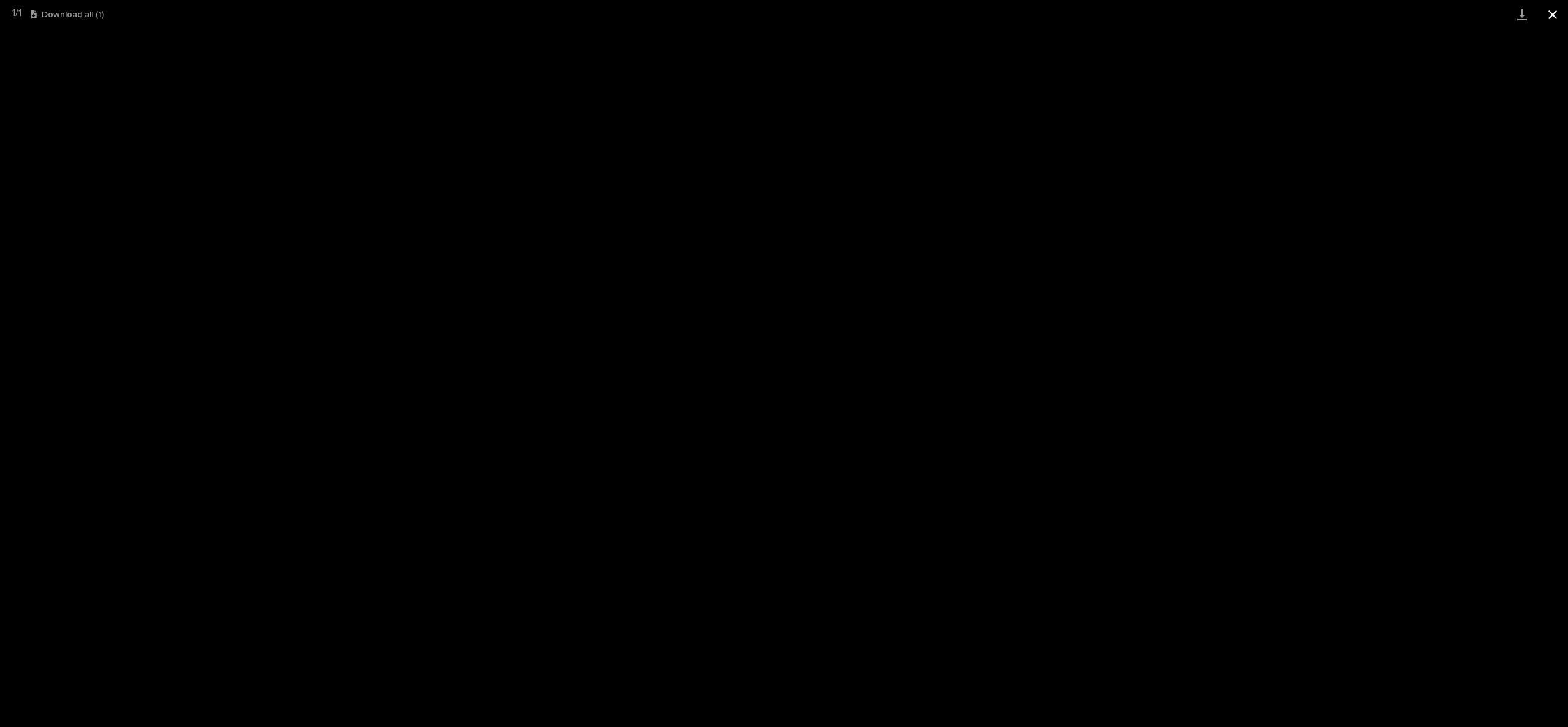
click at [1546, 9] on button "Close gallery" at bounding box center [1553, 14] width 30 height 29
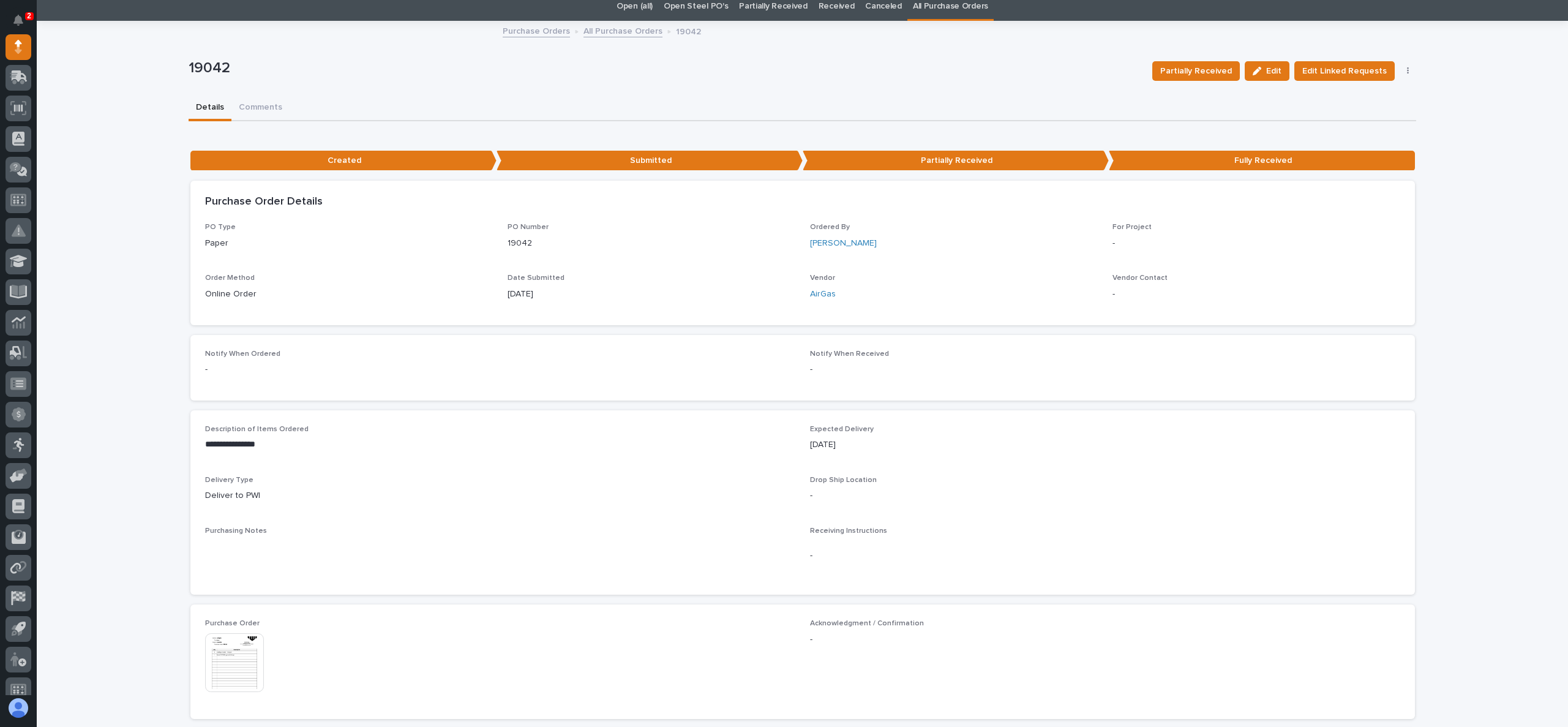
click at [1489, 336] on div "**********" at bounding box center [802, 638] width 1531 height 1232
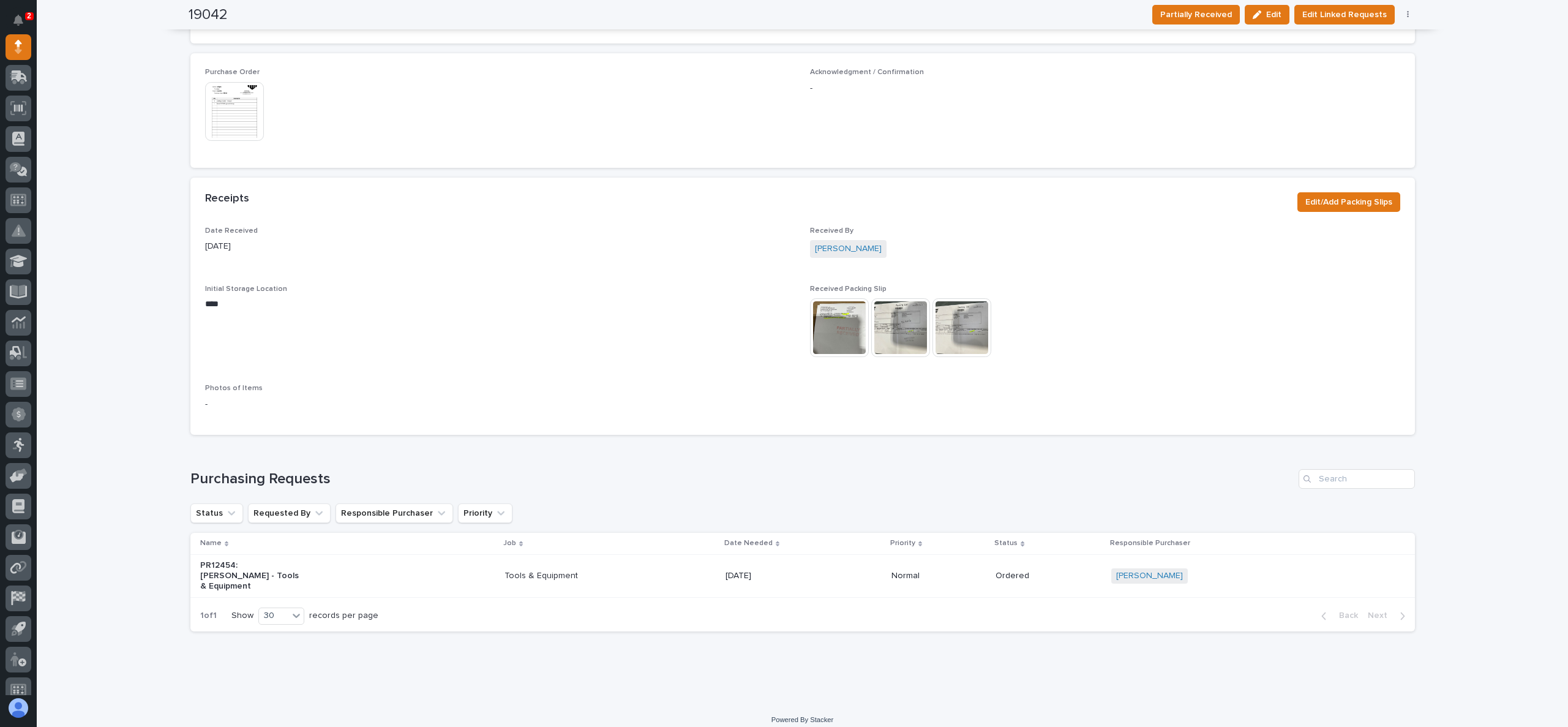
click at [812, 315] on img at bounding box center [840, 328] width 59 height 59
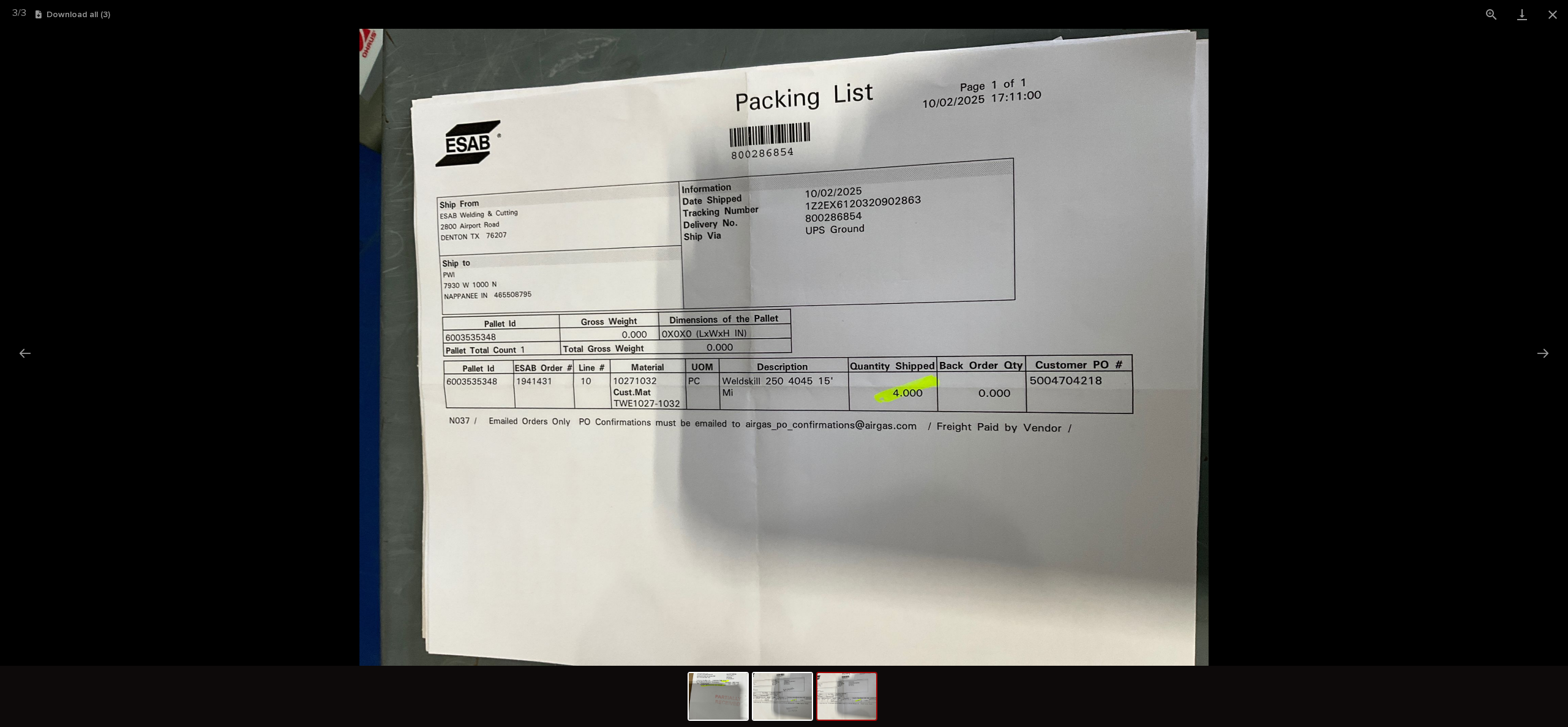
click at [1265, 270] on picture at bounding box center [784, 347] width 1568 height 637
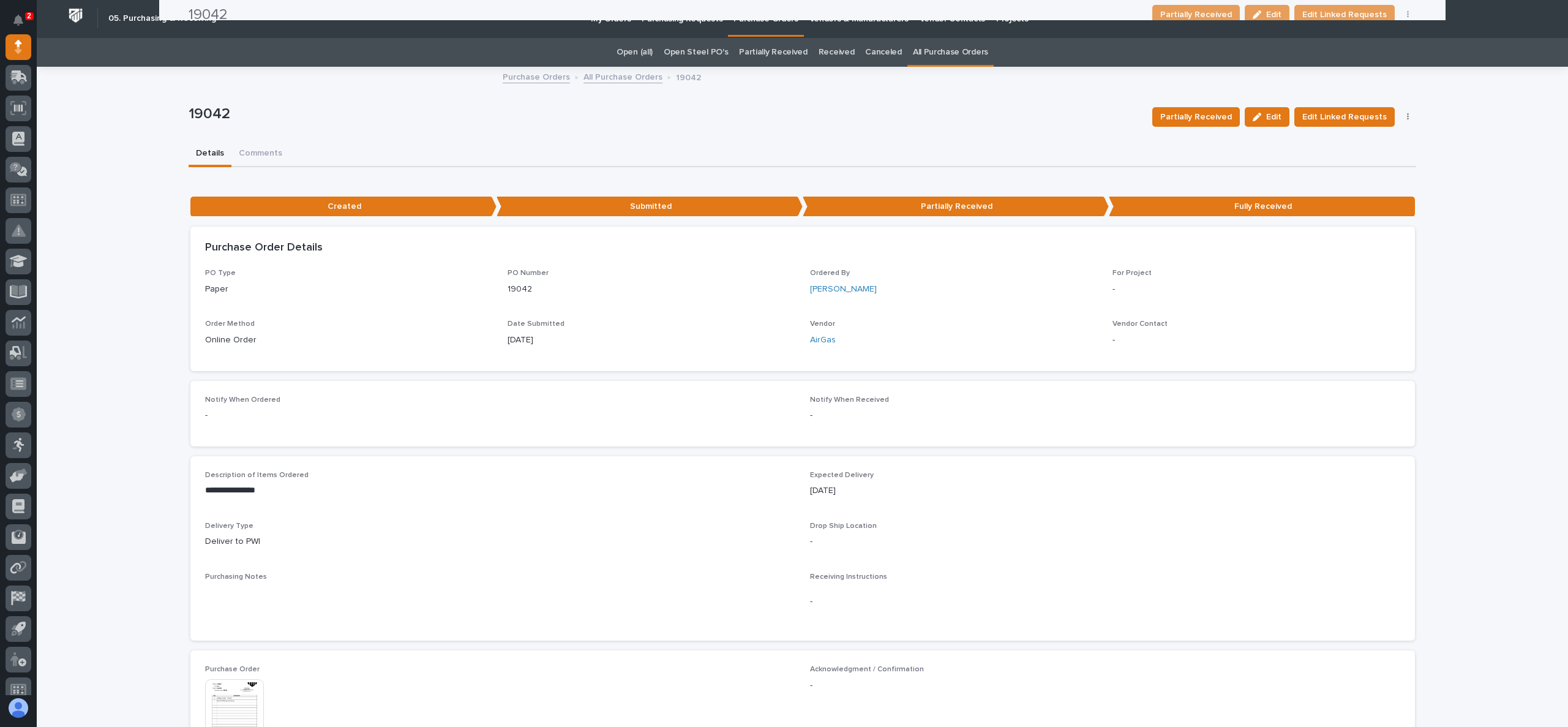
scroll to position [0, 0]
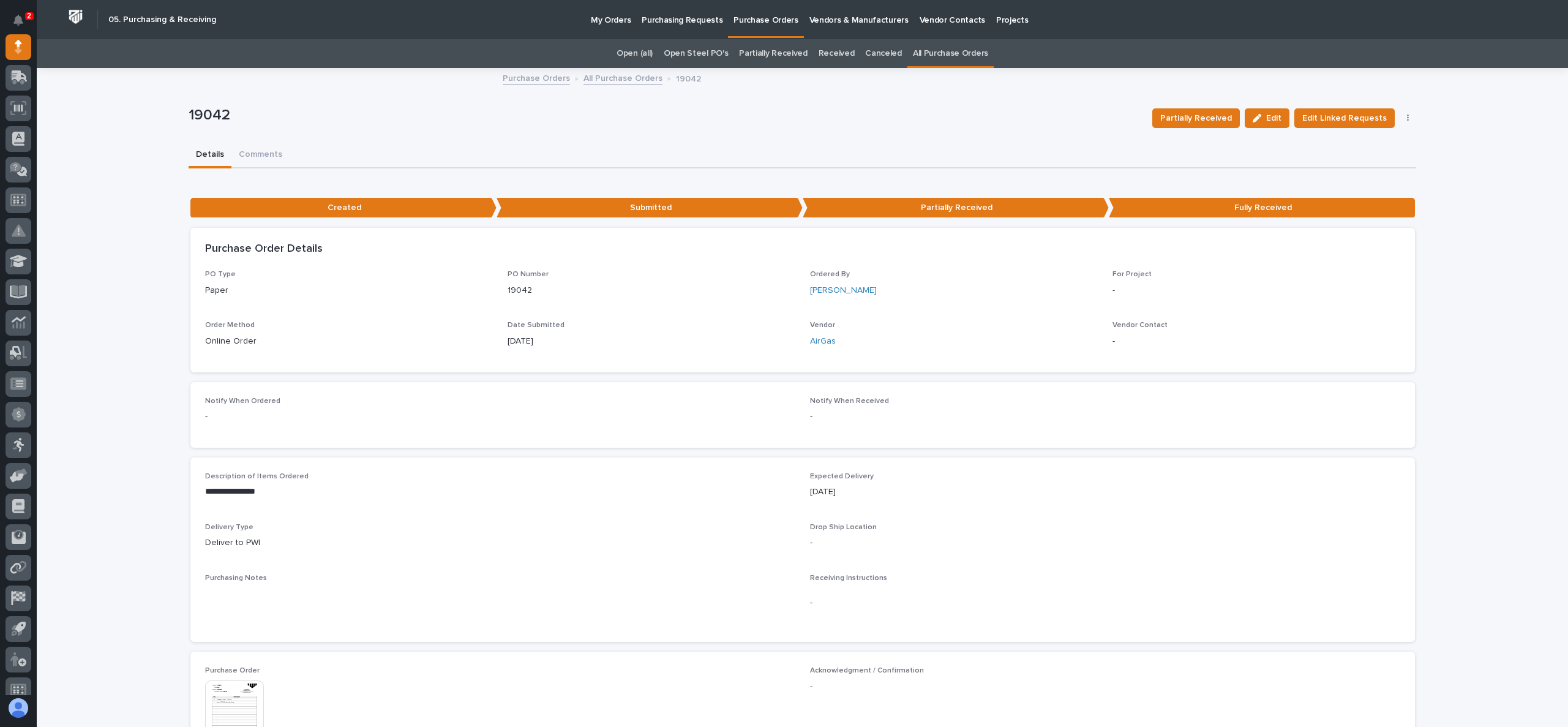
click at [600, 83] on link "All Purchase Orders" at bounding box center [623, 78] width 79 height 14
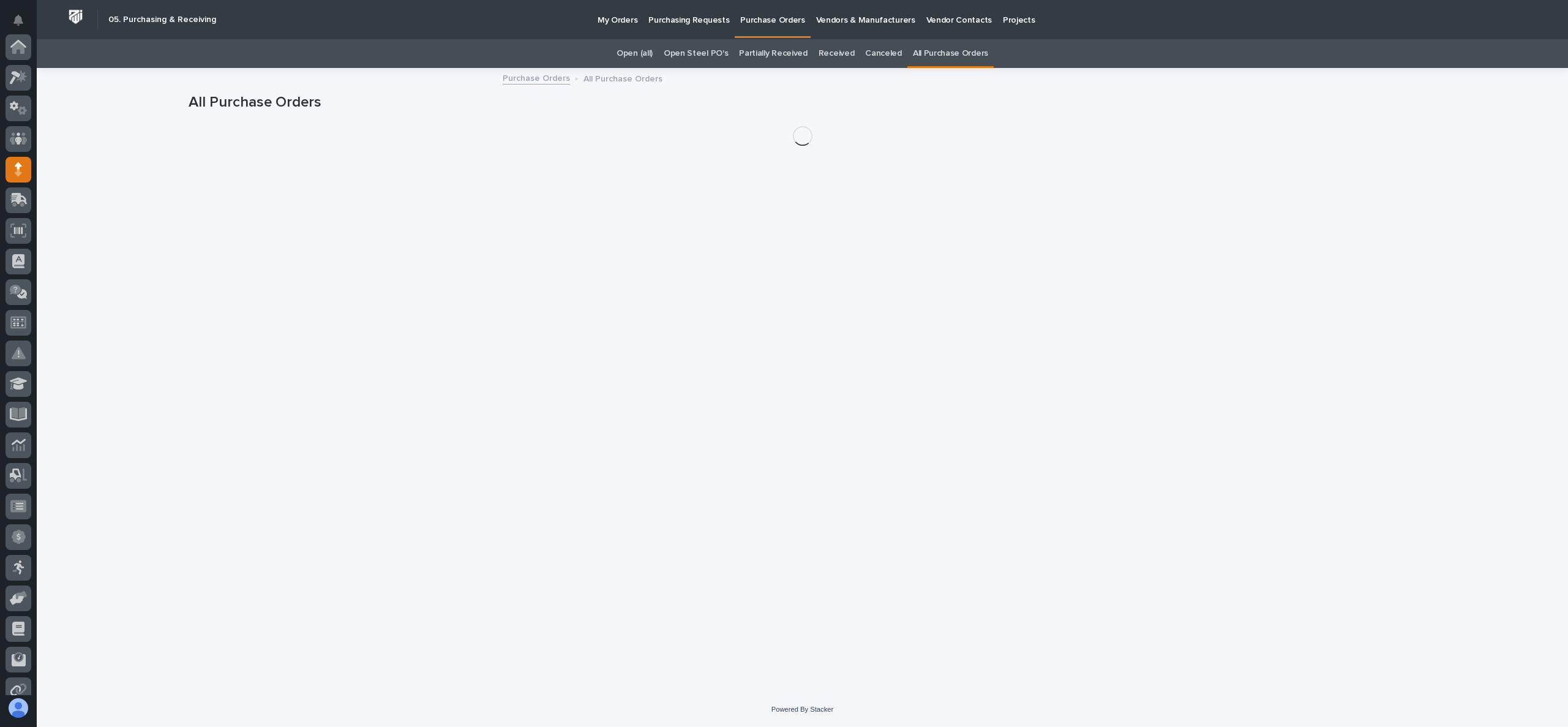
scroll to position [123, 0]
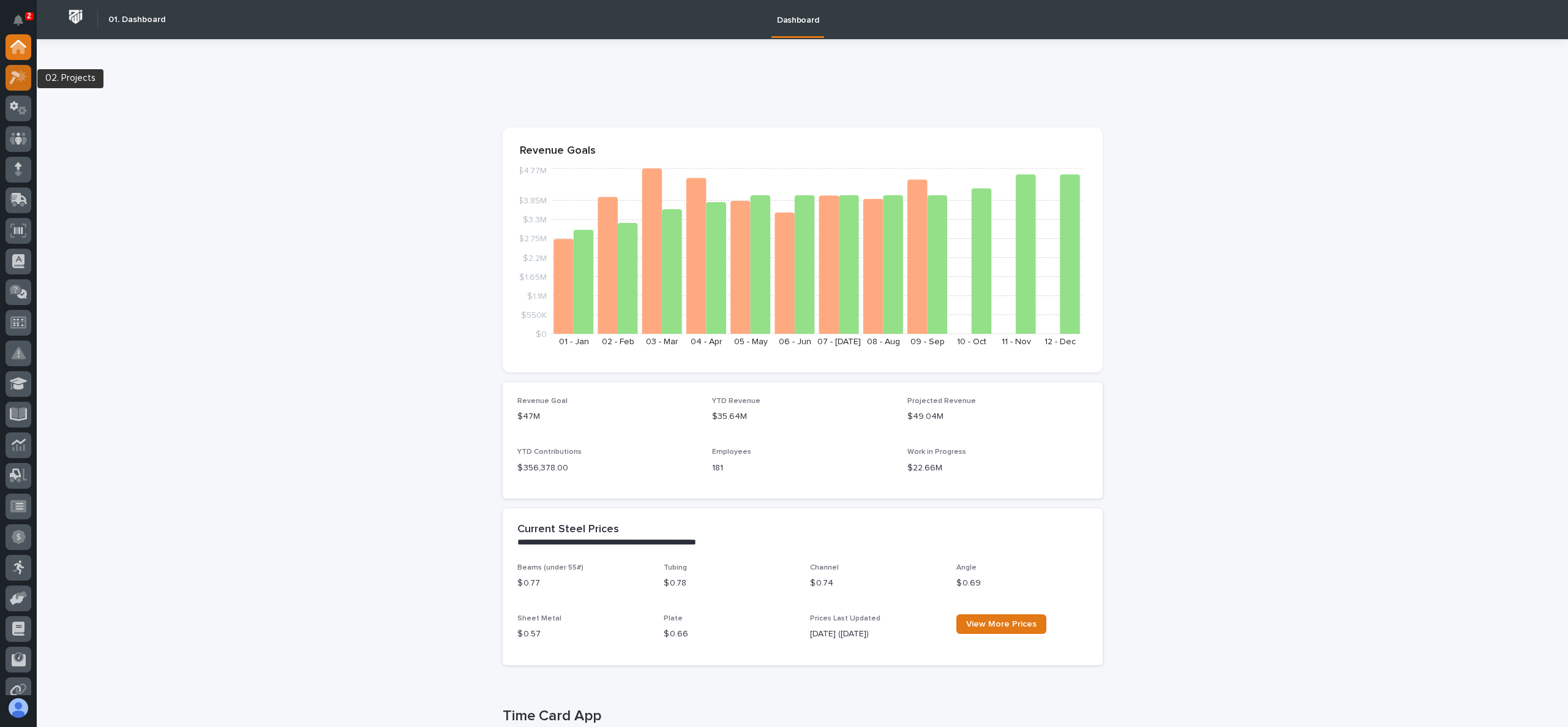
click at [14, 81] on icon at bounding box center [19, 78] width 18 height 14
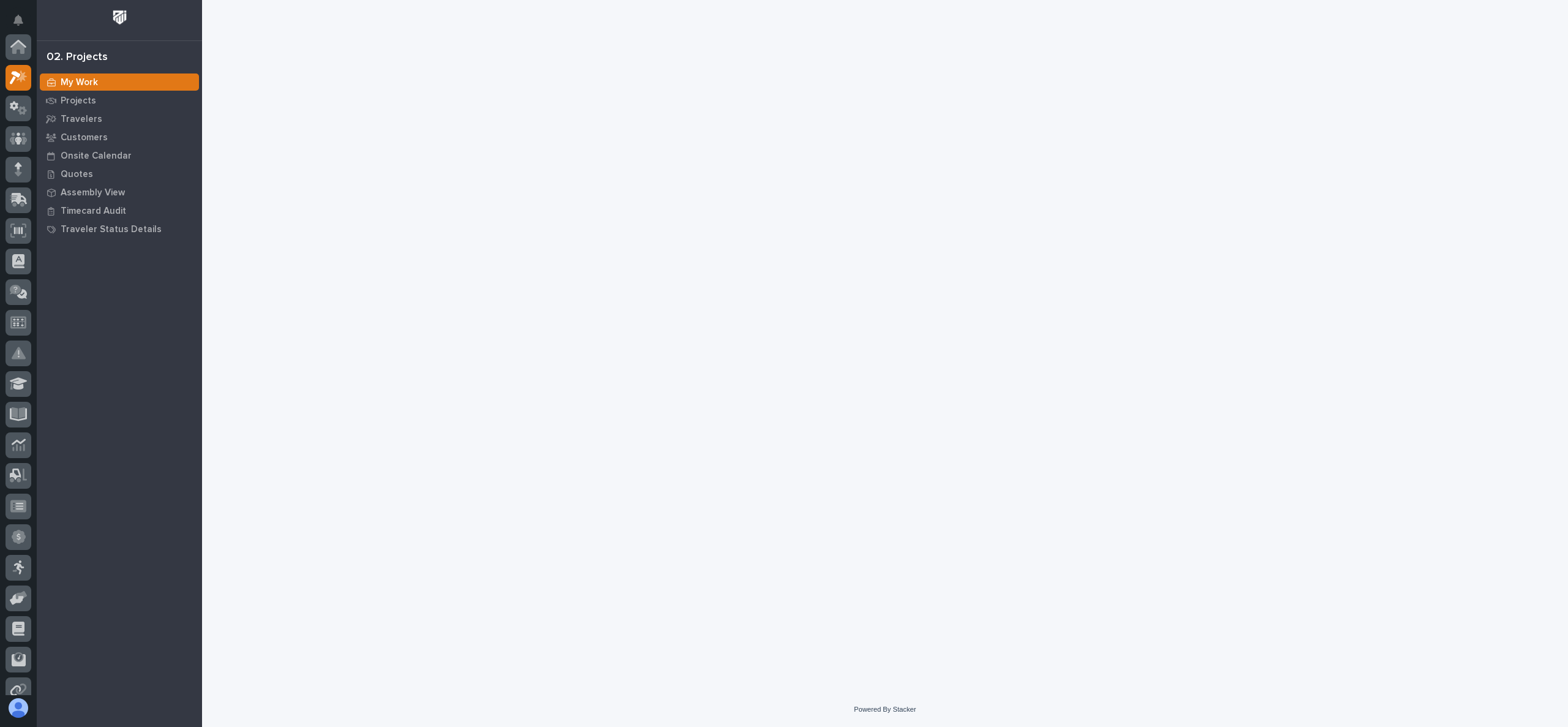
scroll to position [30, 0]
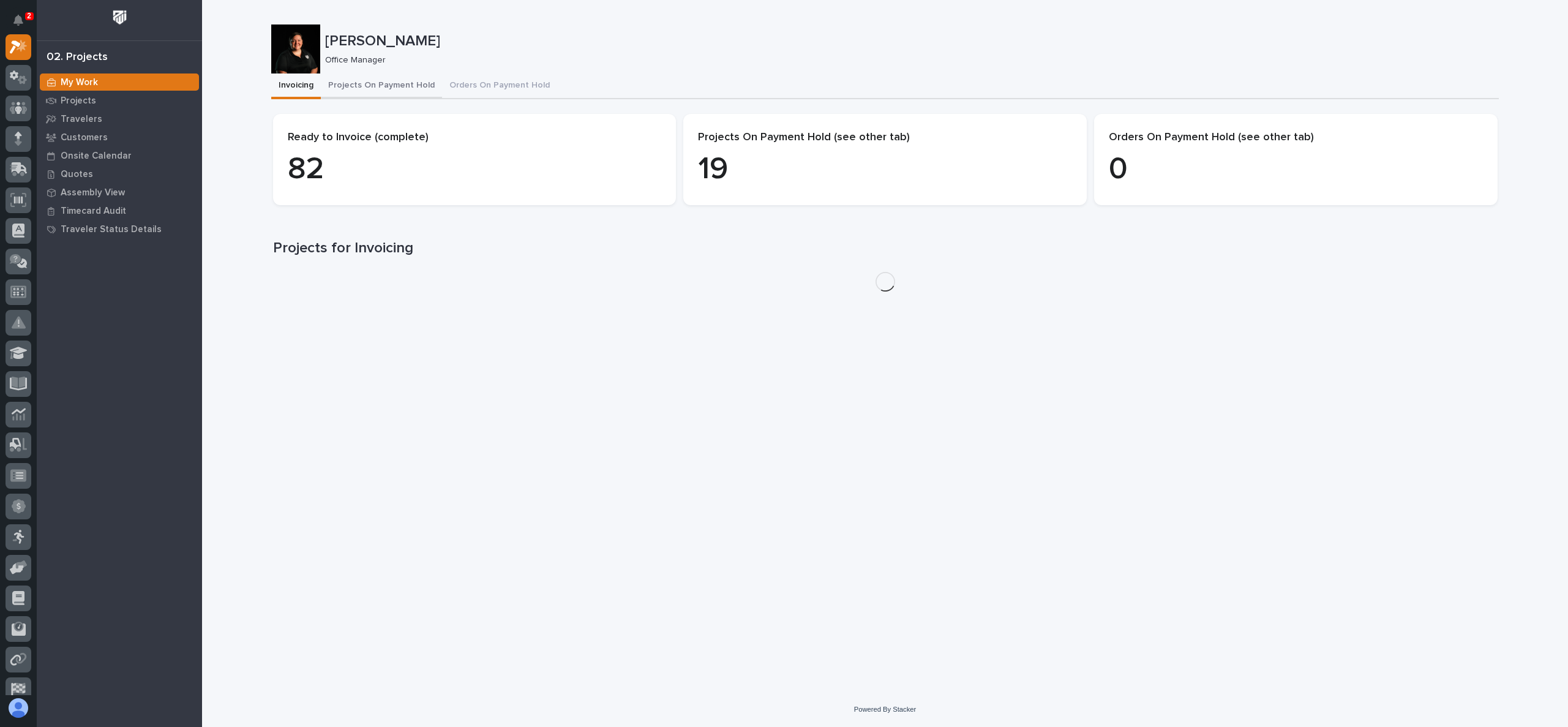
click at [357, 83] on button "Projects On Payment Hold" at bounding box center [381, 87] width 121 height 26
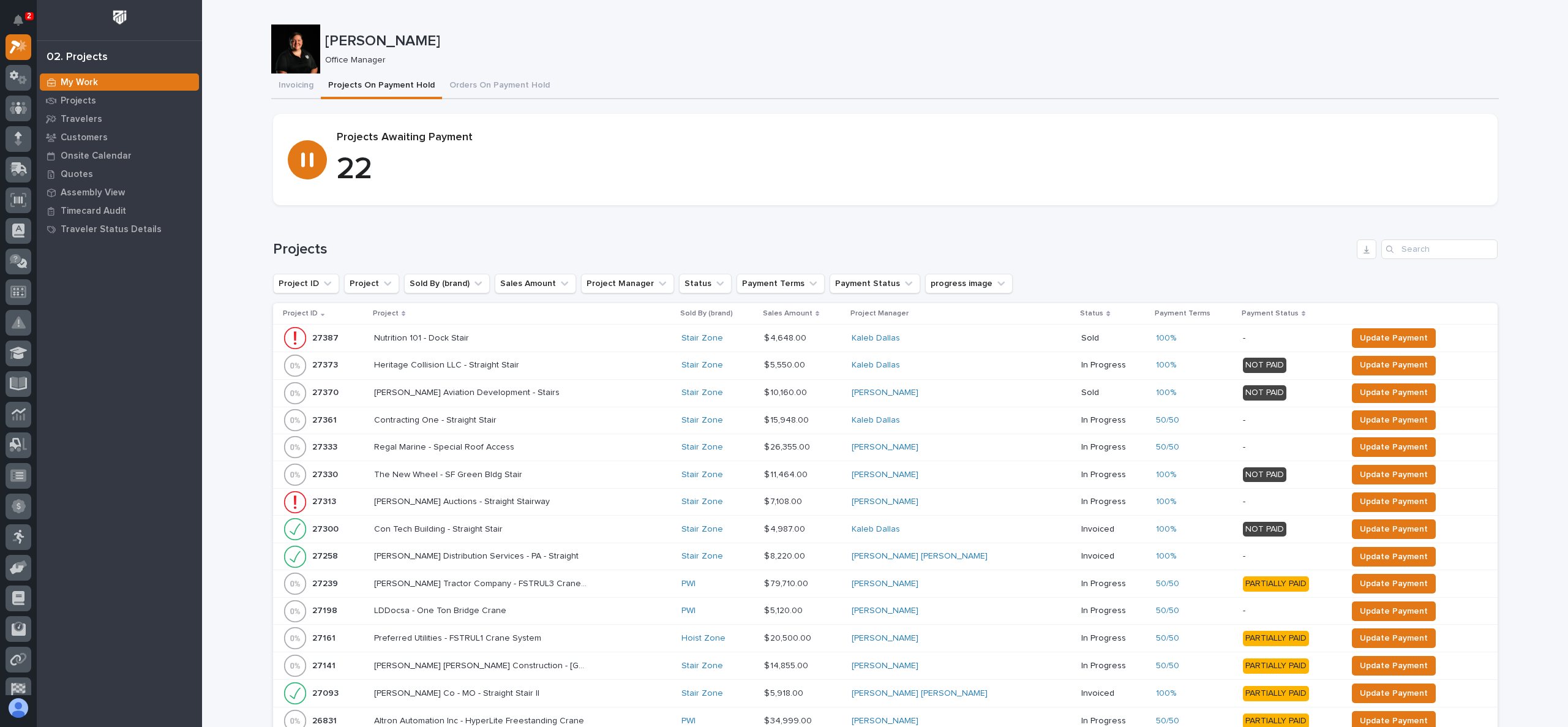
click at [389, 312] on p "Project" at bounding box center [386, 313] width 26 height 14
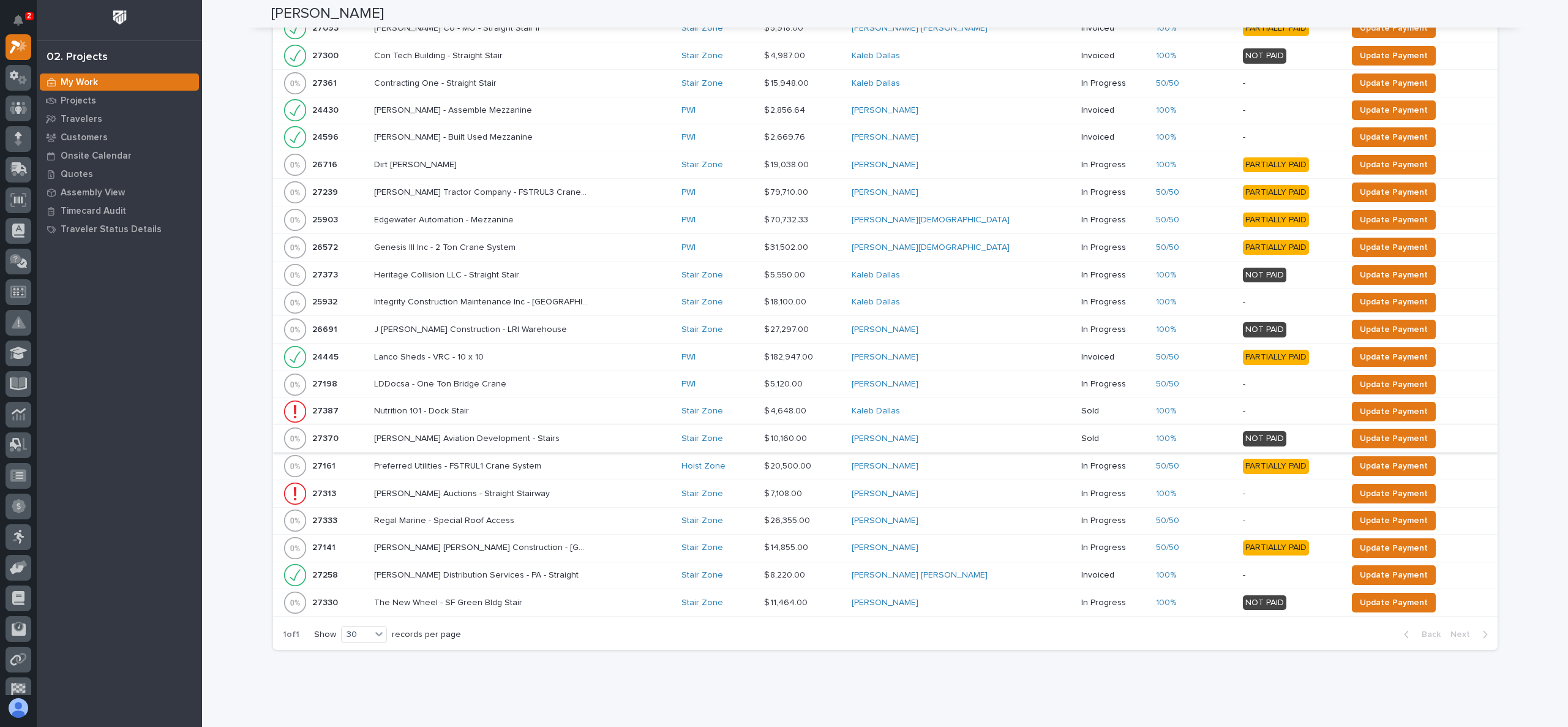
scroll to position [503, 0]
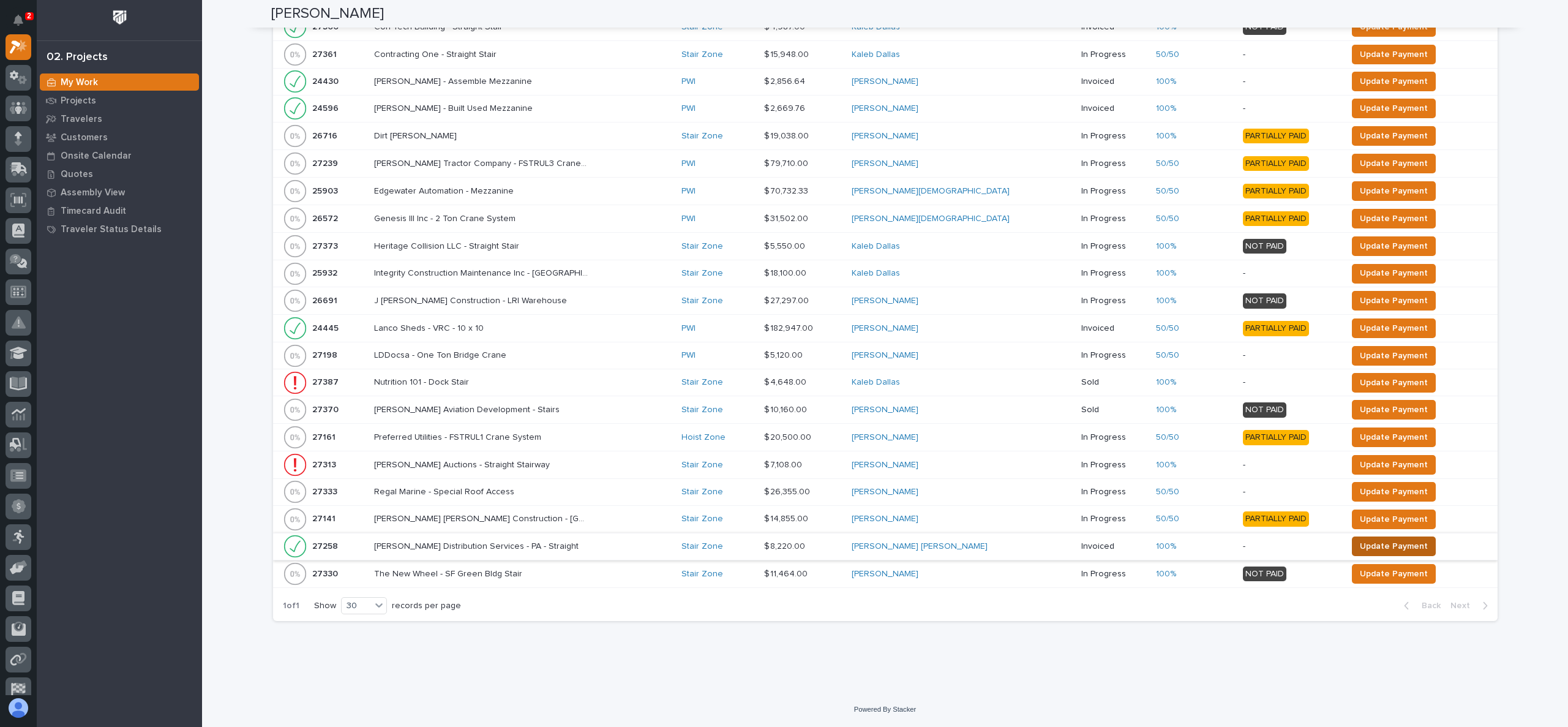
click at [1394, 545] on span "Update Payment" at bounding box center [1394, 546] width 68 height 14
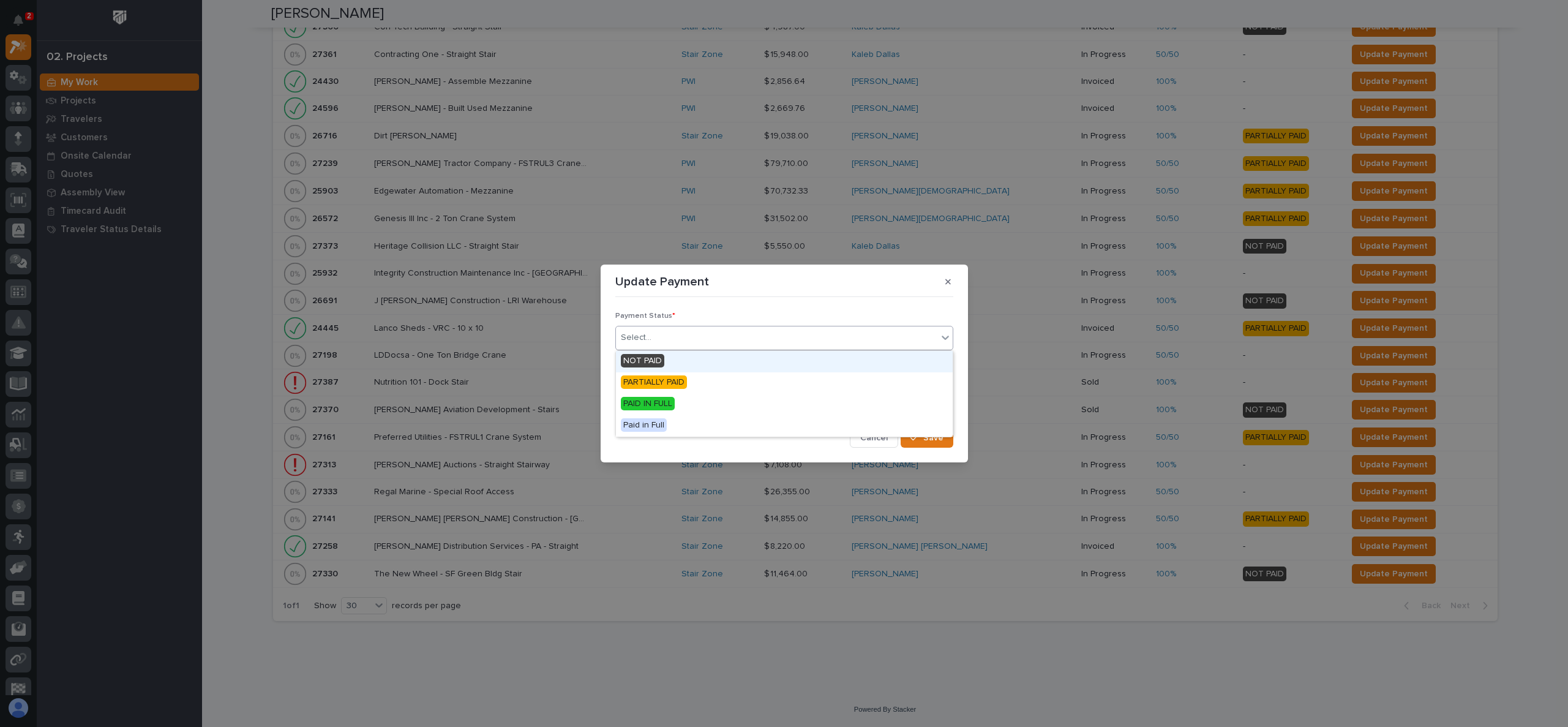
click at [720, 340] on div "Select..." at bounding box center [776, 338] width 322 height 20
click at [639, 404] on span "PAID IN FULL" at bounding box center [647, 403] width 54 height 14
click at [931, 436] on span "Save" at bounding box center [934, 438] width 20 height 11
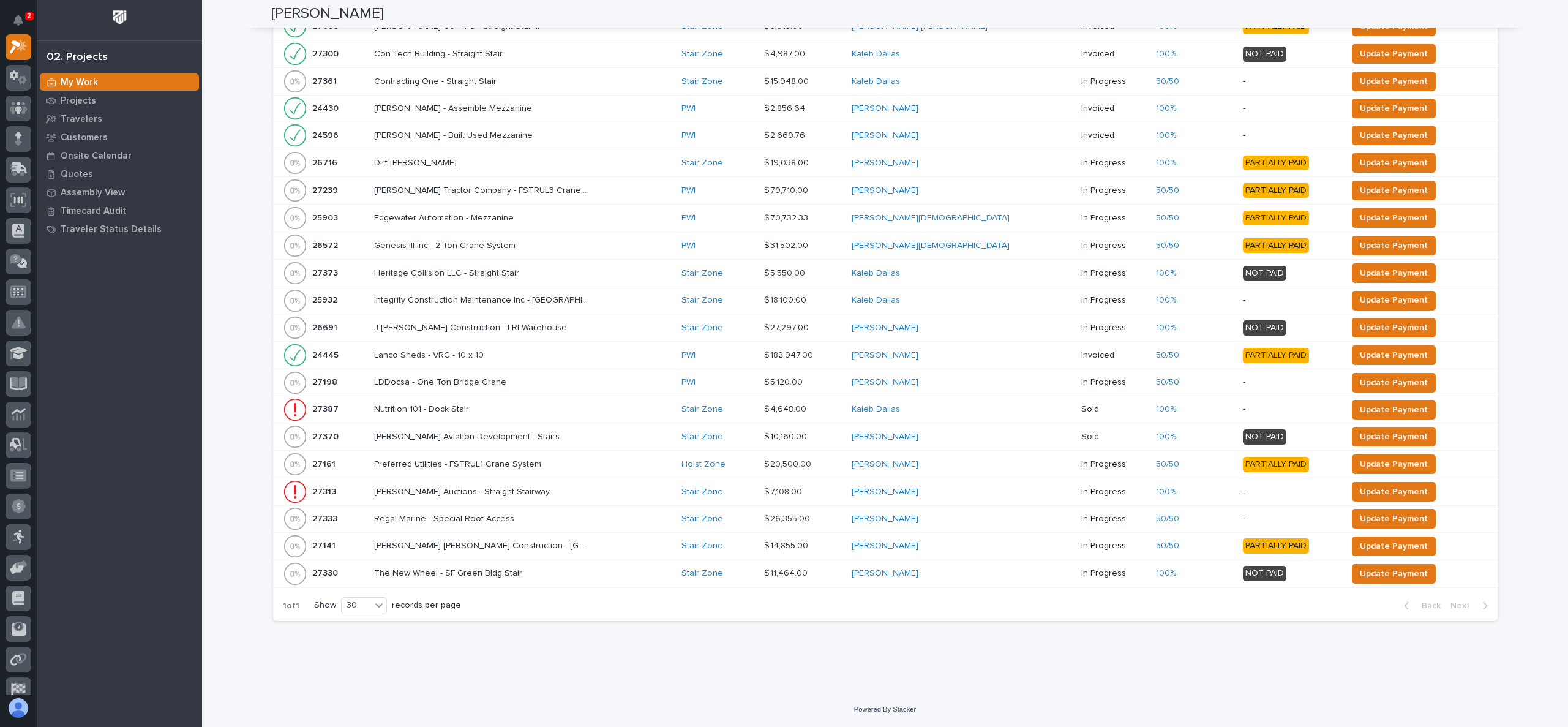
scroll to position [477, 0]
click at [1360, 382] on span "Update Payment" at bounding box center [1394, 383] width 68 height 14
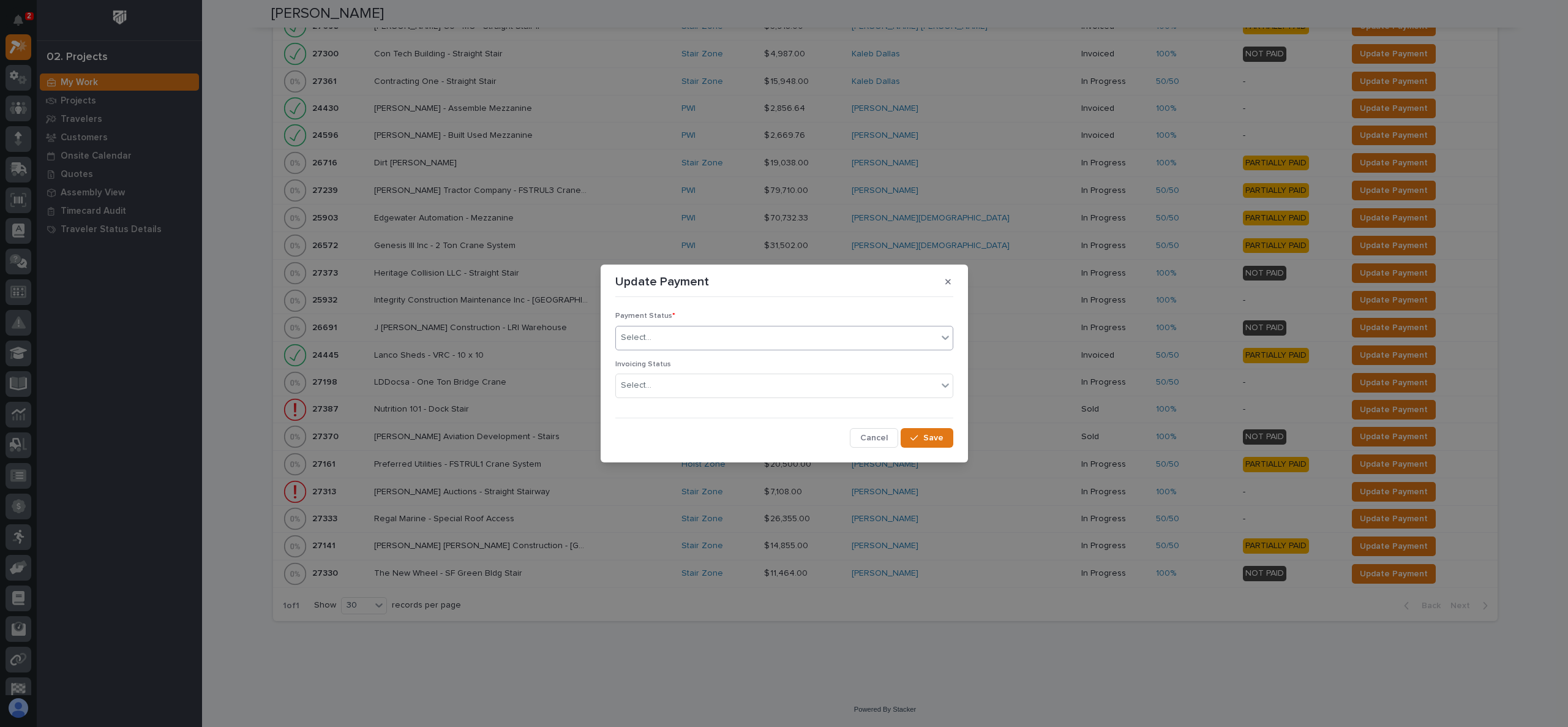
click at [766, 340] on div "Select..." at bounding box center [776, 338] width 322 height 20
click at [714, 379] on div "PARTIALLY PAID" at bounding box center [784, 383] width 337 height 22
click at [931, 437] on span "Save" at bounding box center [934, 438] width 20 height 11
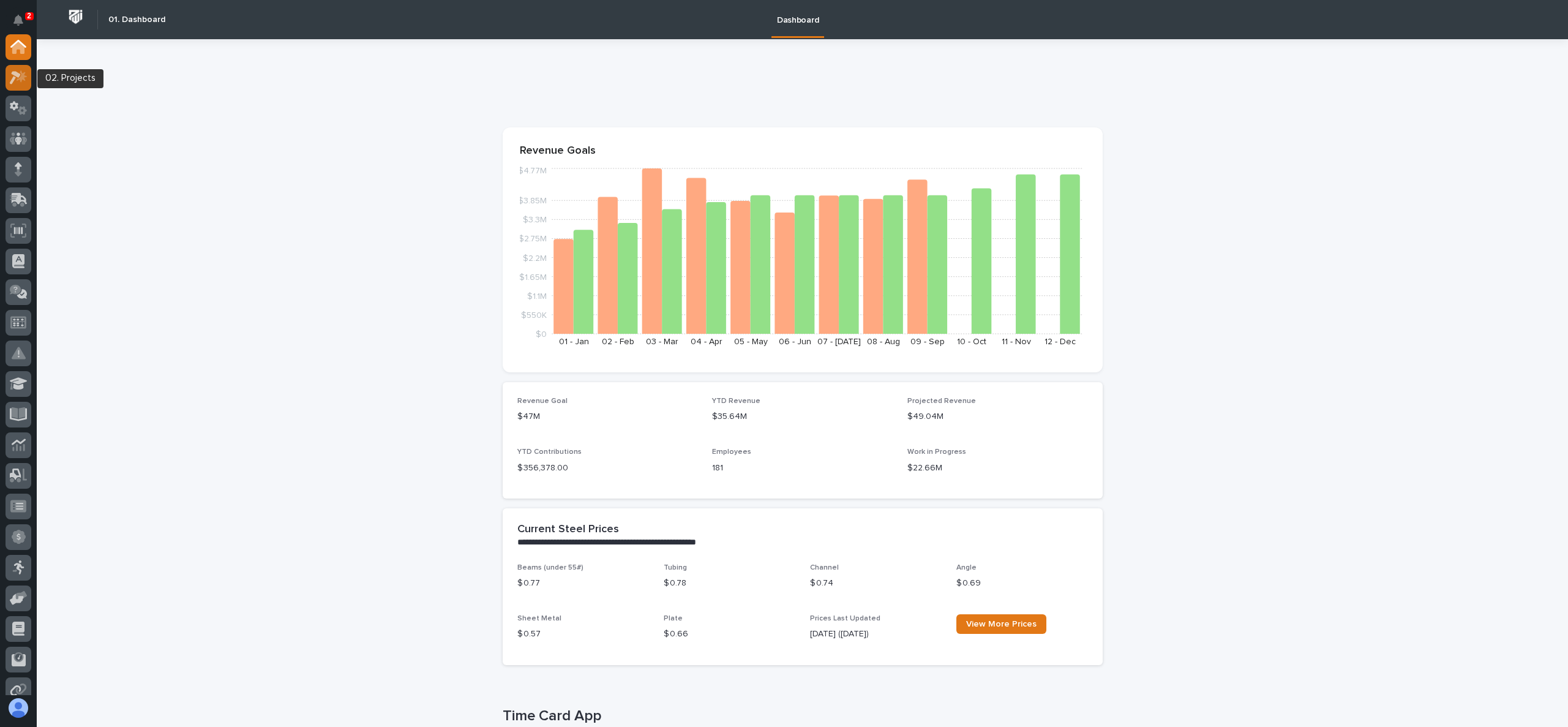
click at [17, 78] on icon at bounding box center [19, 78] width 18 height 14
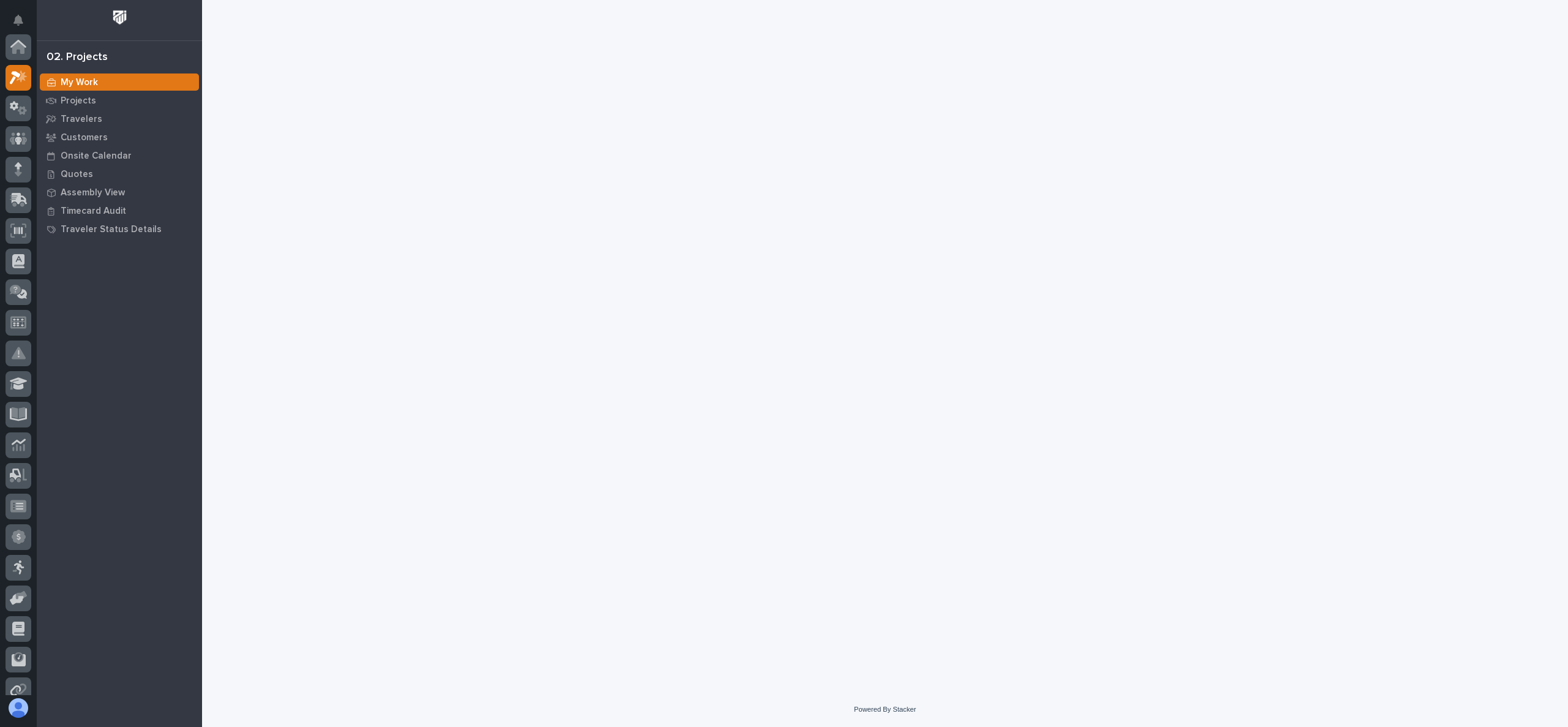
scroll to position [30, 0]
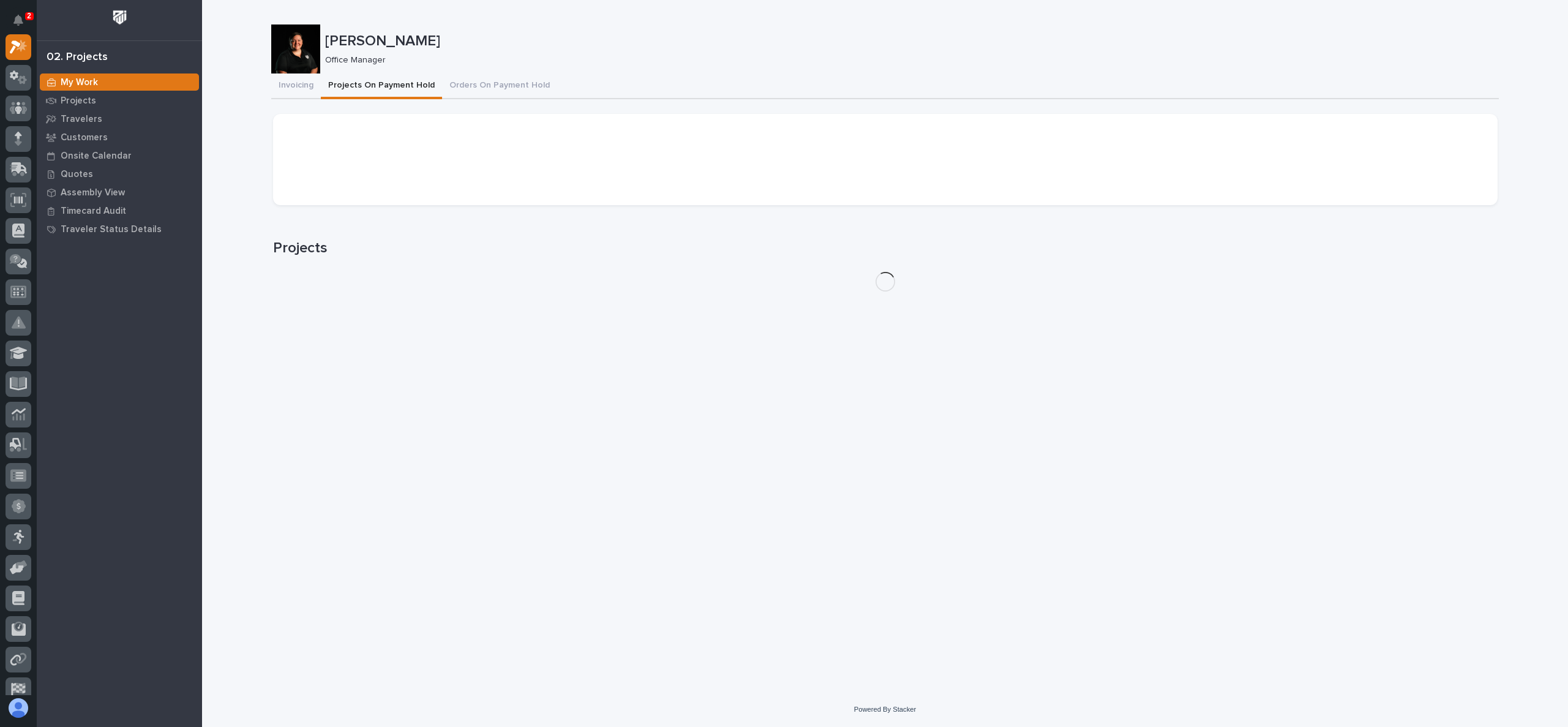
click at [371, 74] on button "Projects On Payment Hold" at bounding box center [381, 87] width 121 height 26
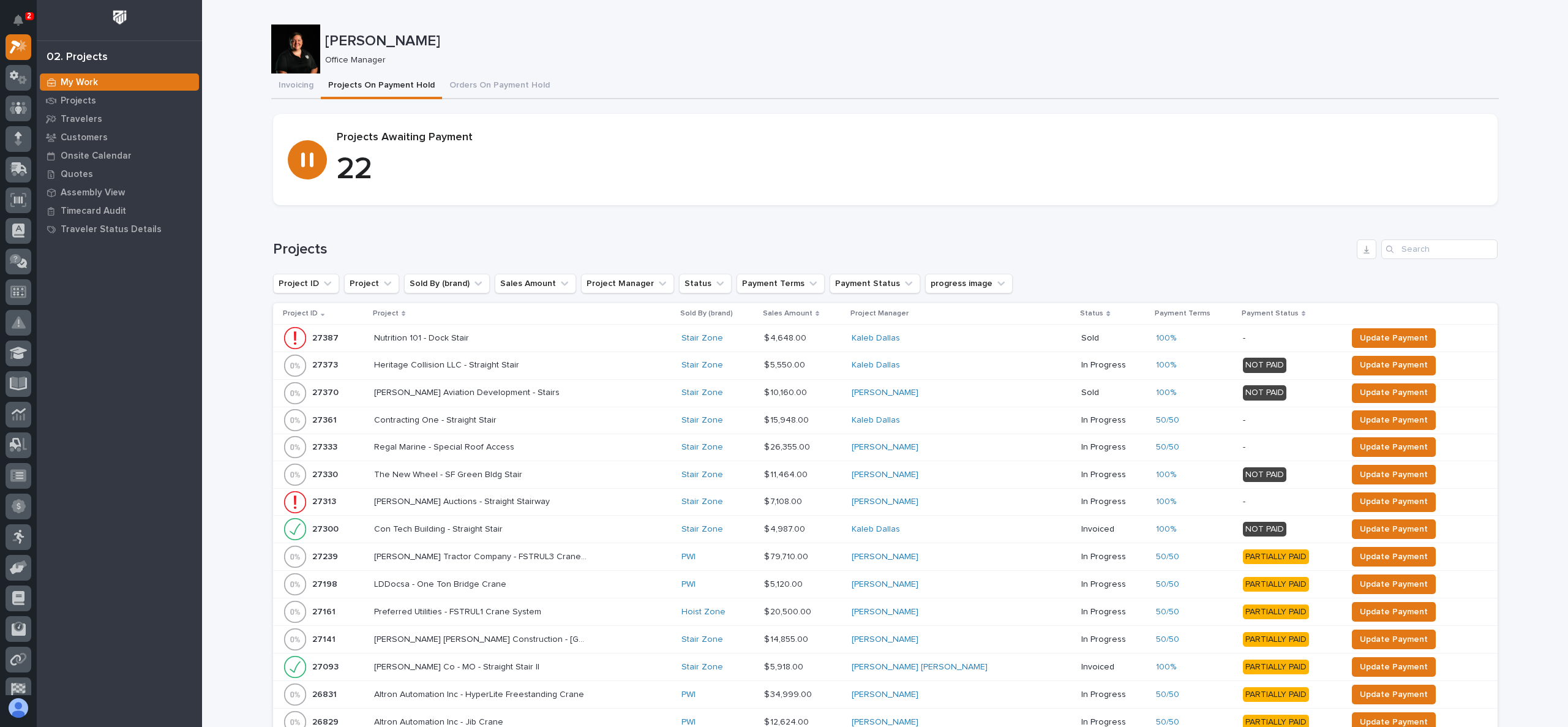
click at [398, 309] on p "Project" at bounding box center [386, 313] width 26 height 14
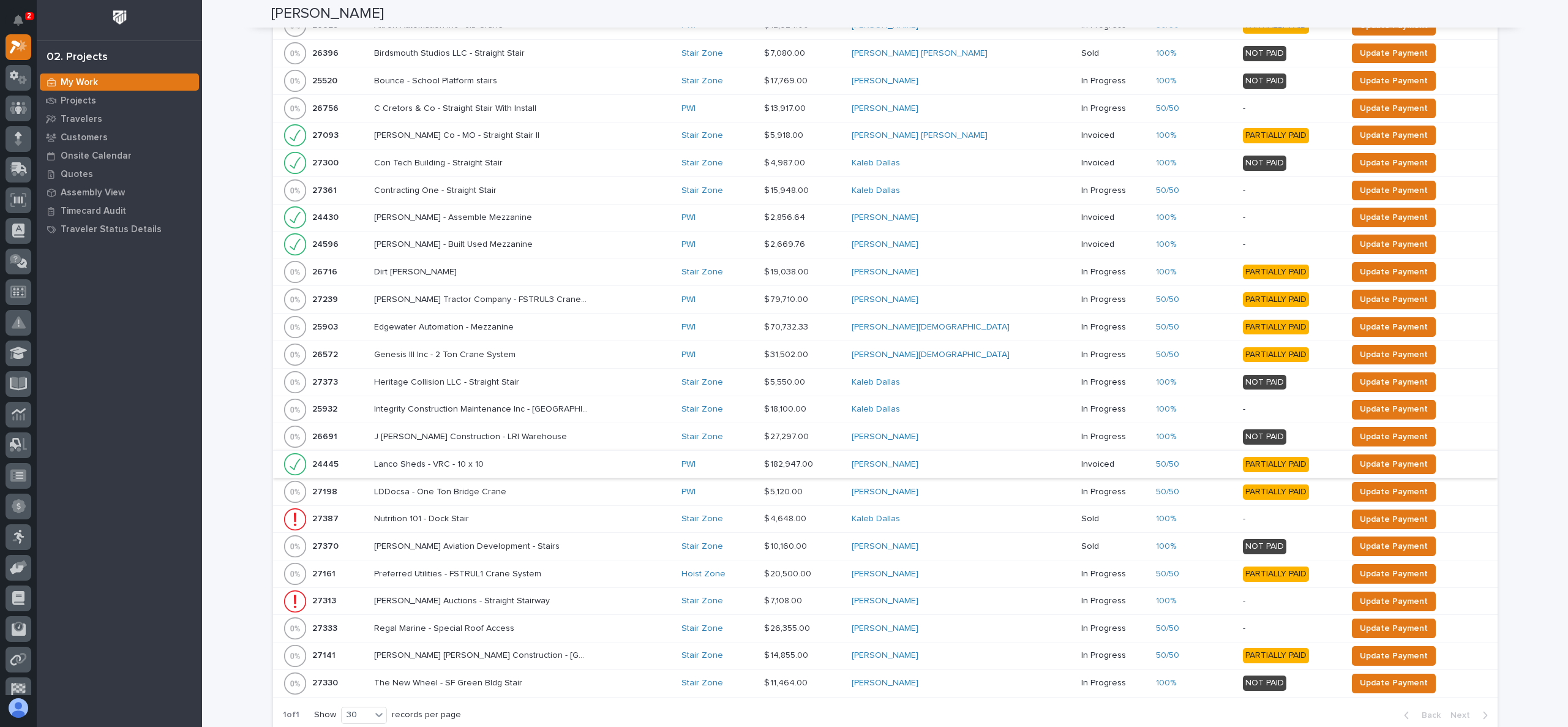
scroll to position [477, 0]
